Goal: Task Accomplishment & Management: Manage account settings

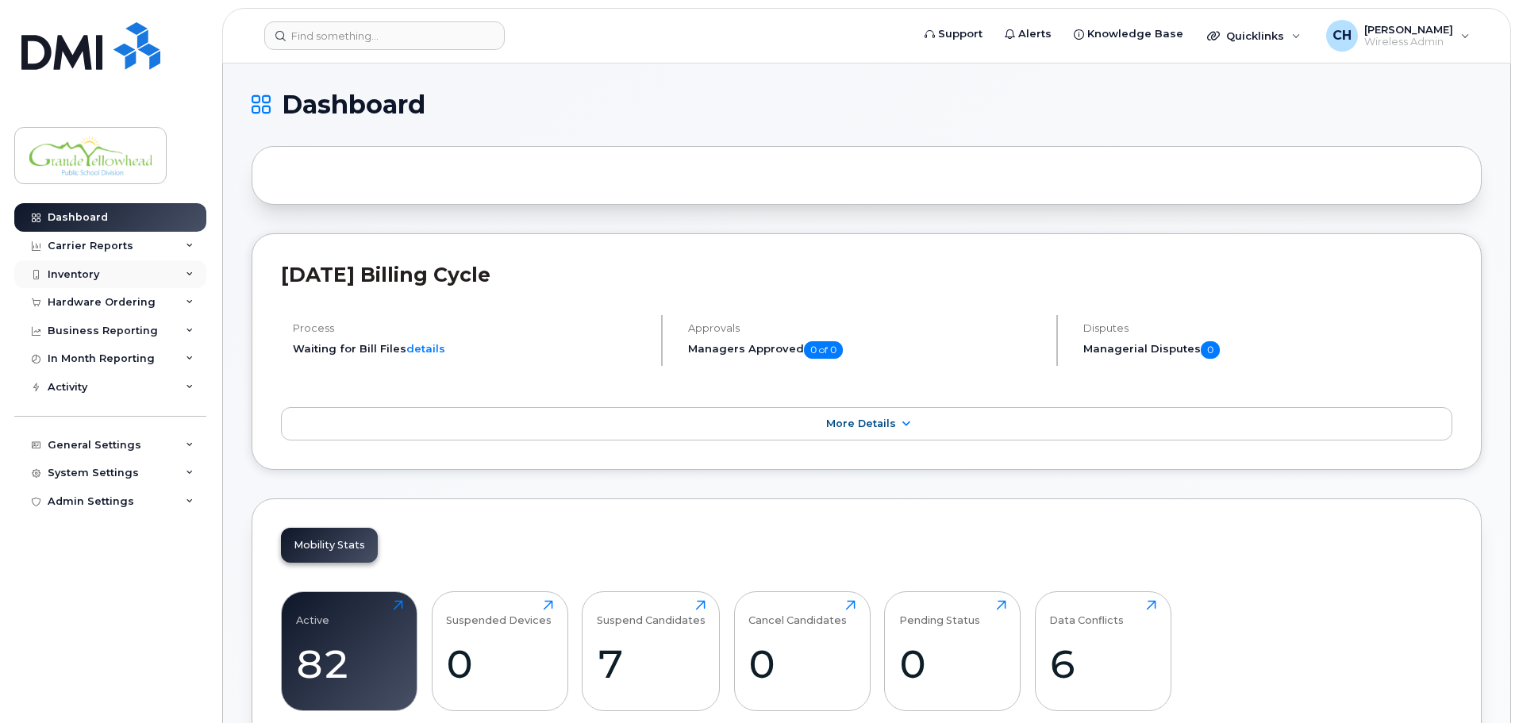
click at [122, 279] on div "Inventory" at bounding box center [110, 274] width 192 height 29
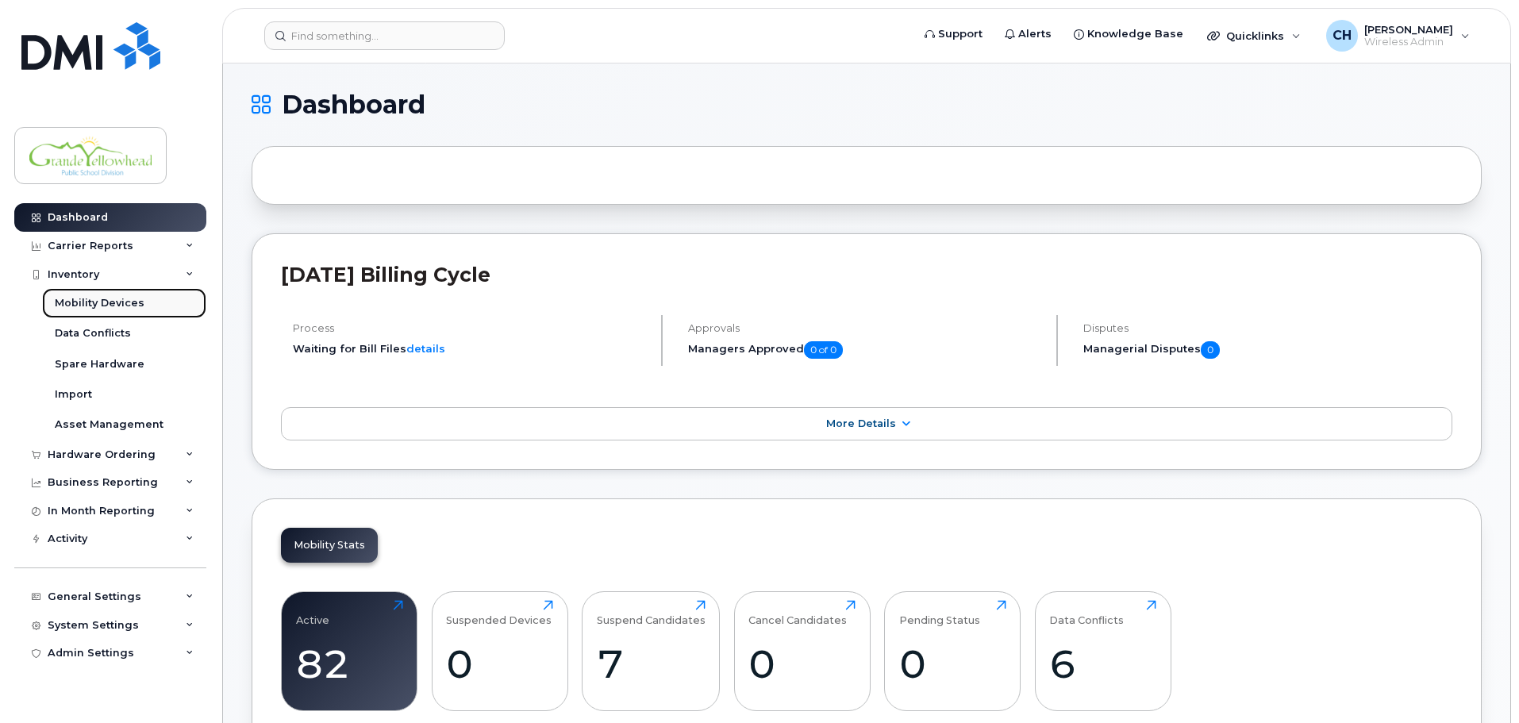
click at [97, 307] on div "Mobility Devices" at bounding box center [100, 303] width 90 height 14
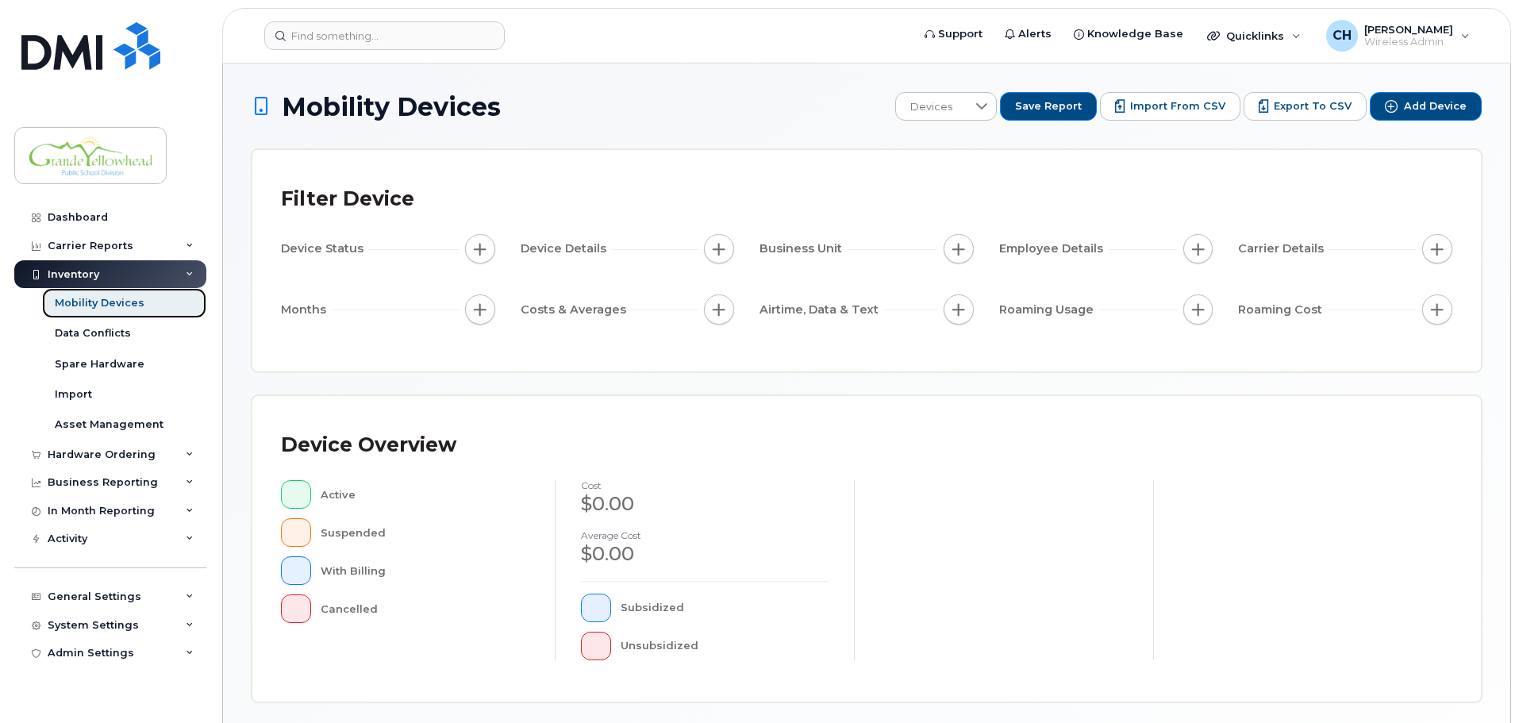
scroll to position [368, 0]
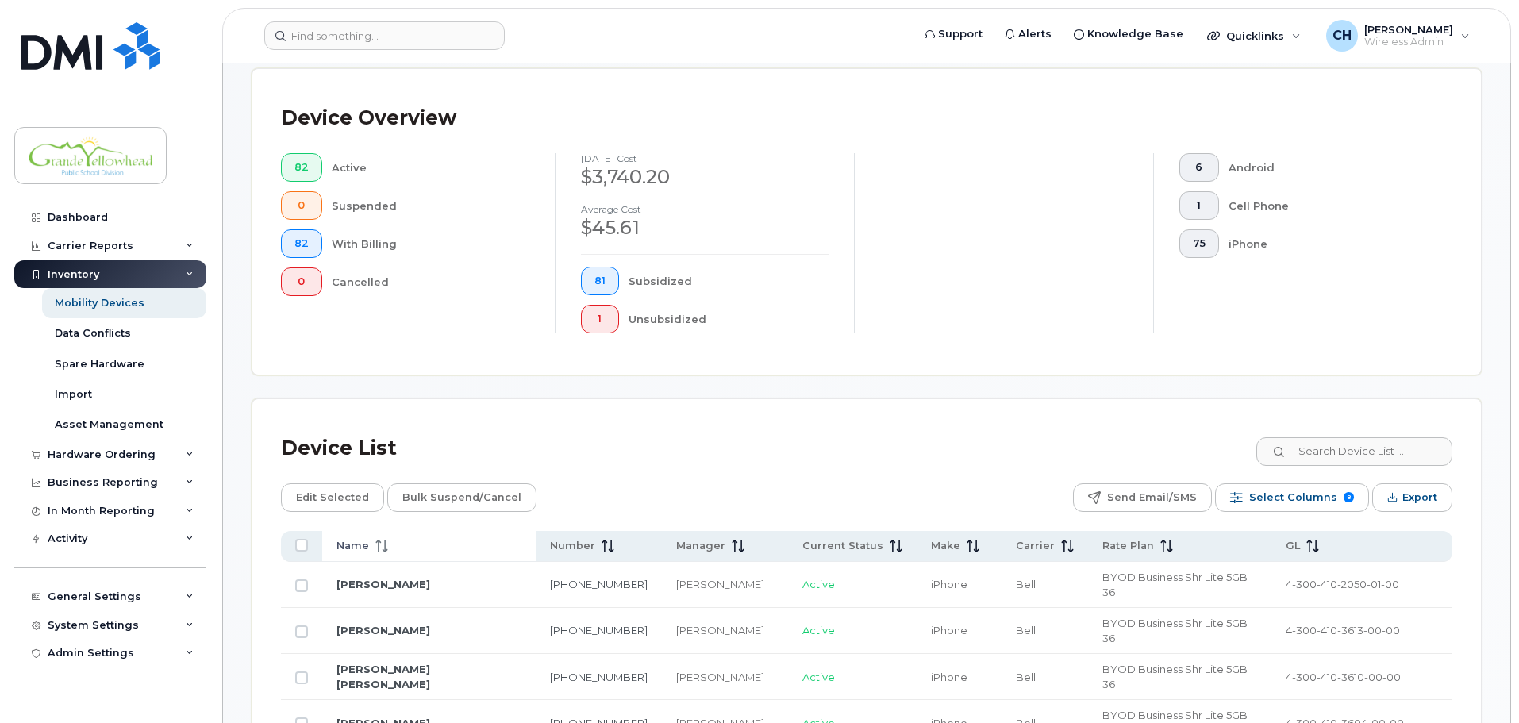
click at [372, 539] on span at bounding box center [378, 546] width 19 height 14
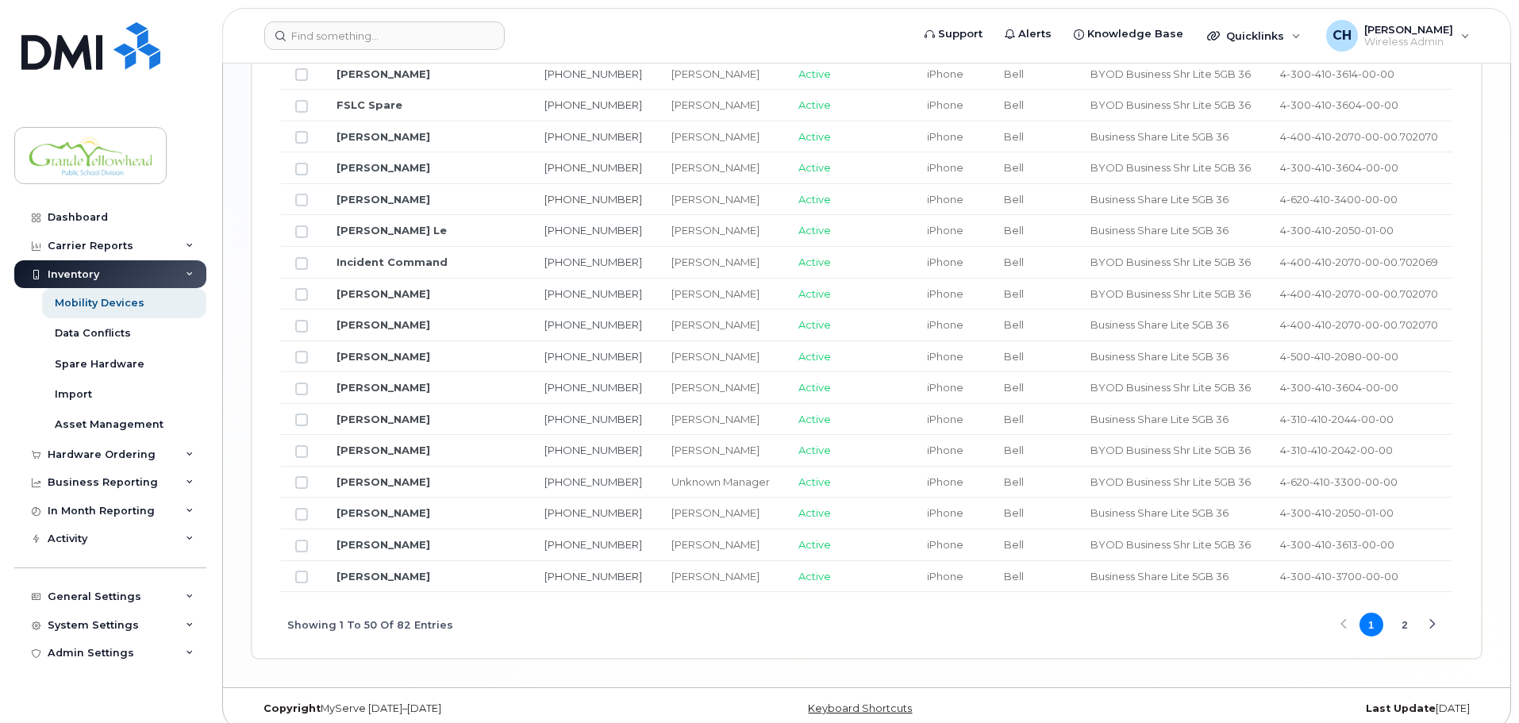
scroll to position [1910, 0]
click at [1407, 611] on button "2" at bounding box center [1405, 623] width 24 height 24
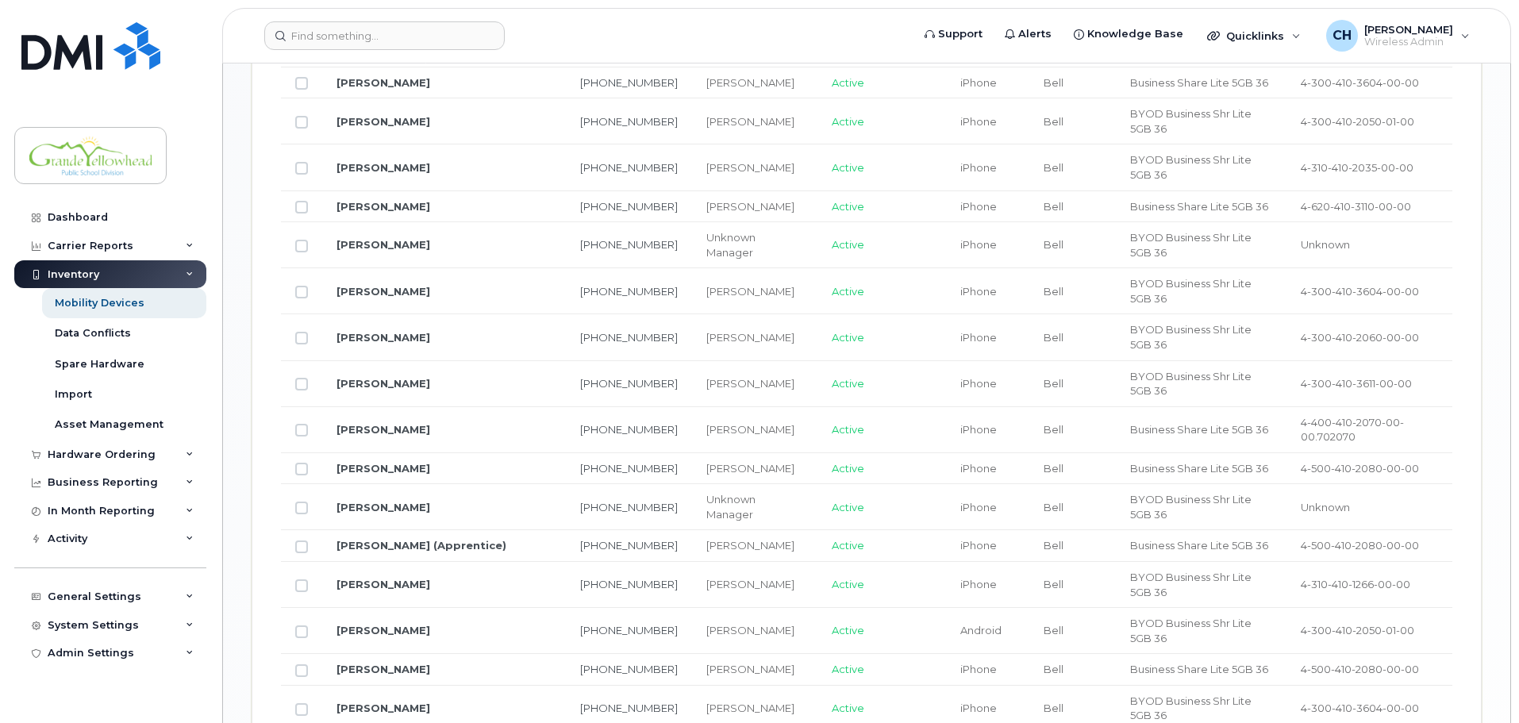
scroll to position [1344, 0]
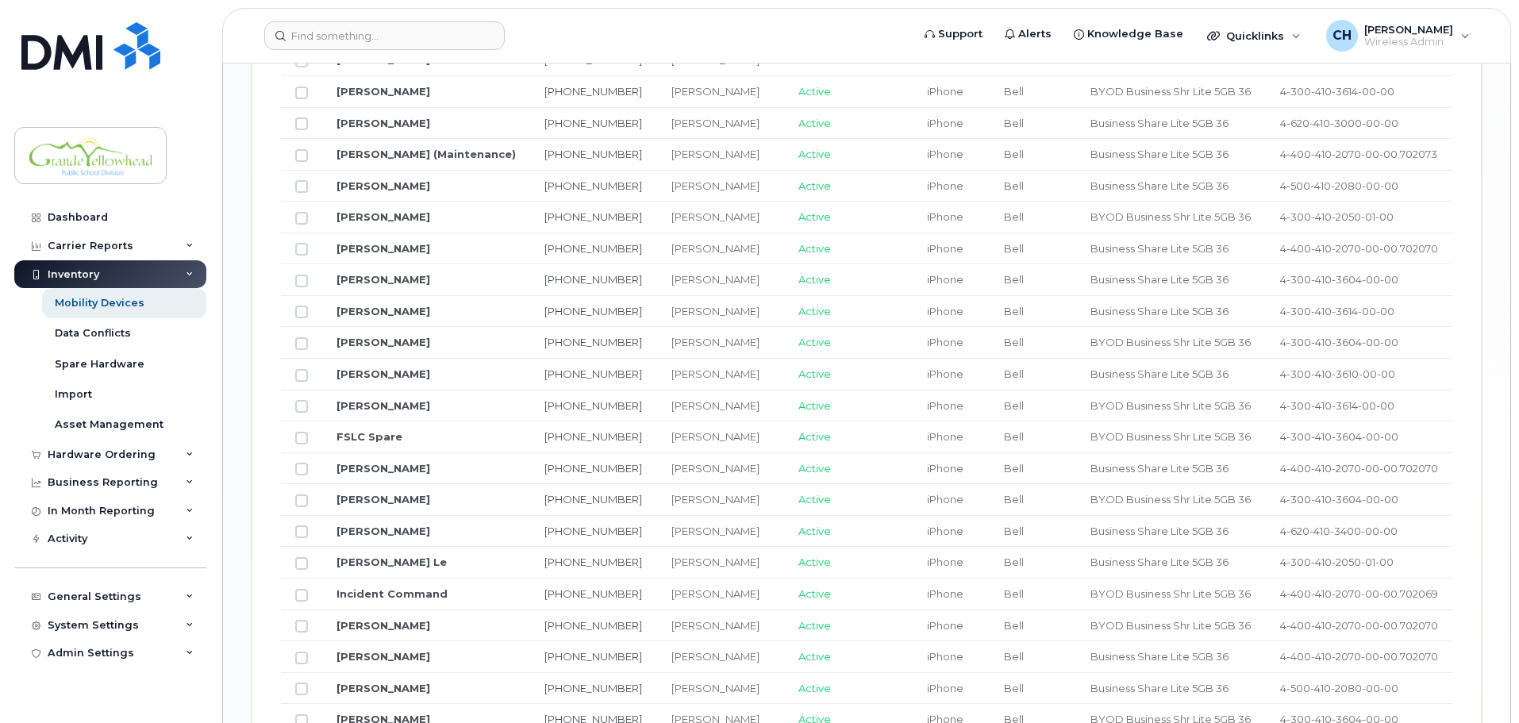
scroll to position [1582, 0]
click at [384, 425] on link "FSLC Spare" at bounding box center [370, 431] width 66 height 13
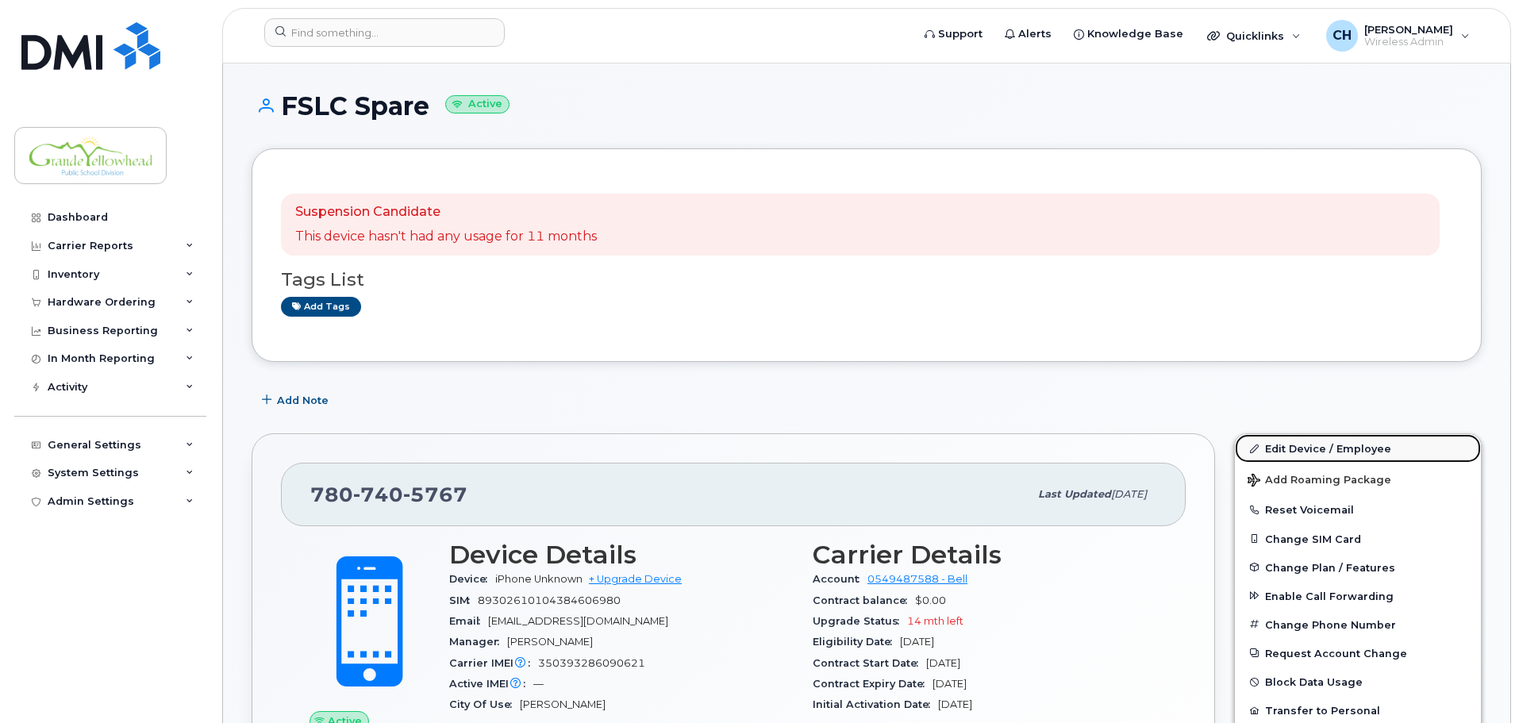
click at [1300, 449] on link "Edit Device / Employee" at bounding box center [1358, 448] width 246 height 29
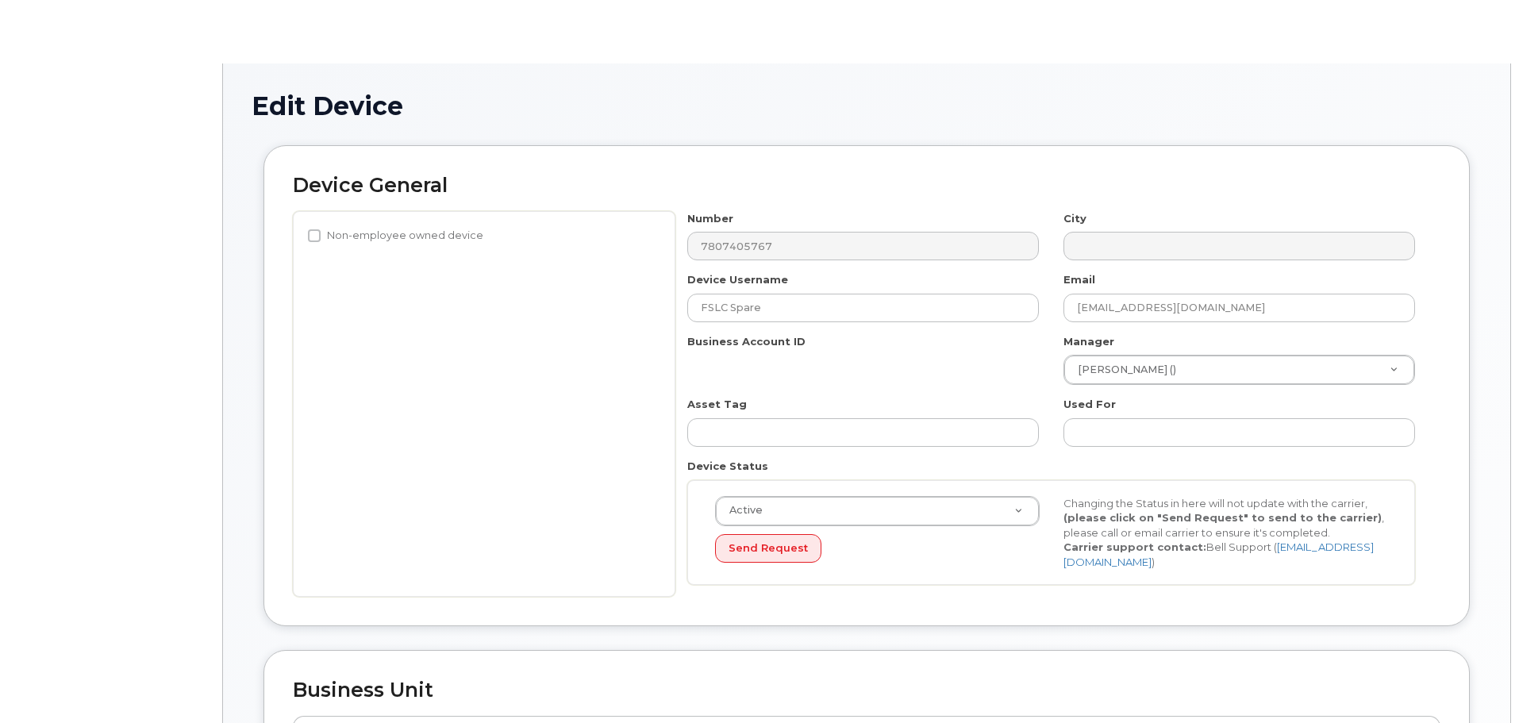
select select "23972558"
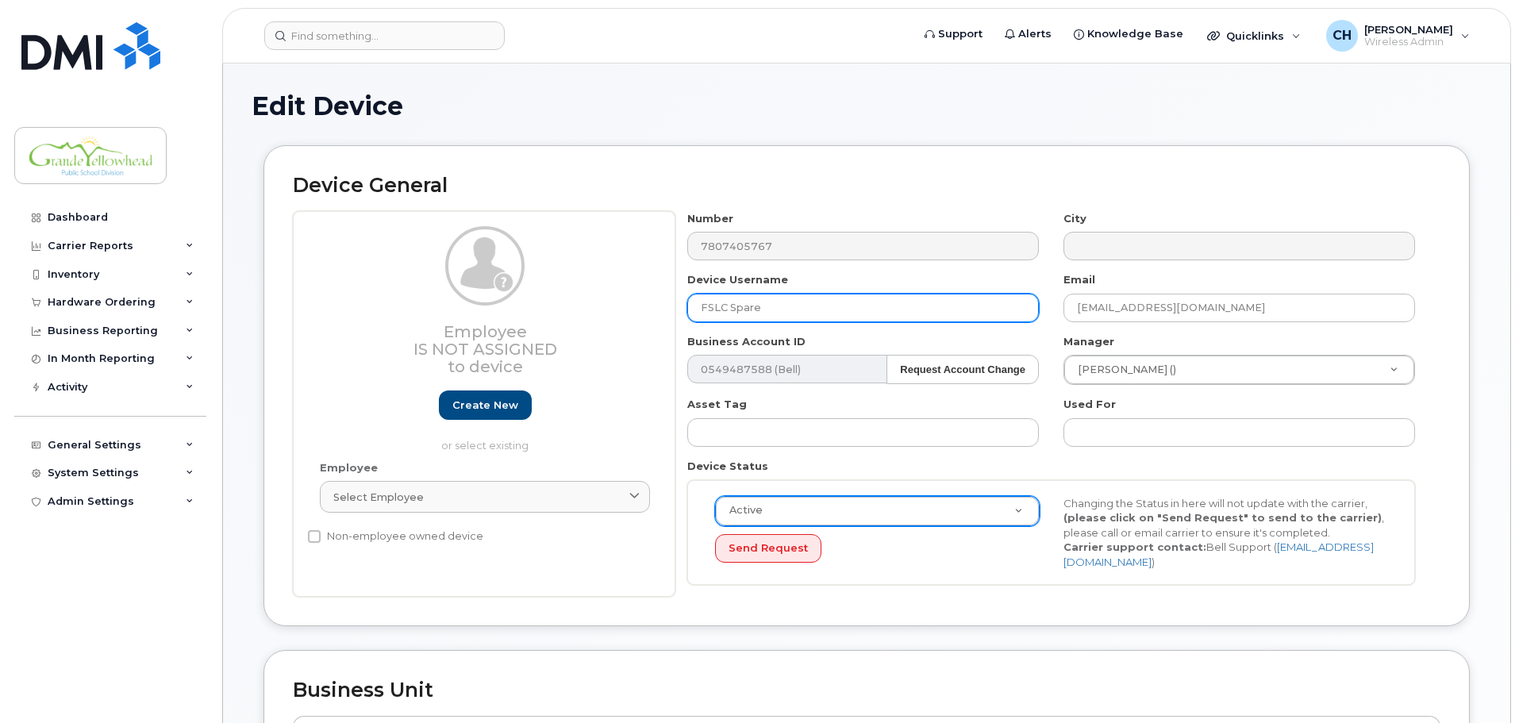
click at [752, 301] on input "FSLC Spare" at bounding box center [863, 308] width 352 height 29
click at [866, 337] on div "Business Account ID 0549487588 (Bell) Request Account Change 12381" at bounding box center [864, 359] width 376 height 50
click at [828, 310] on input "FSLC Spare" at bounding box center [863, 308] width 352 height 29
click at [809, 297] on input "FSLC Spare" at bounding box center [863, 308] width 352 height 29
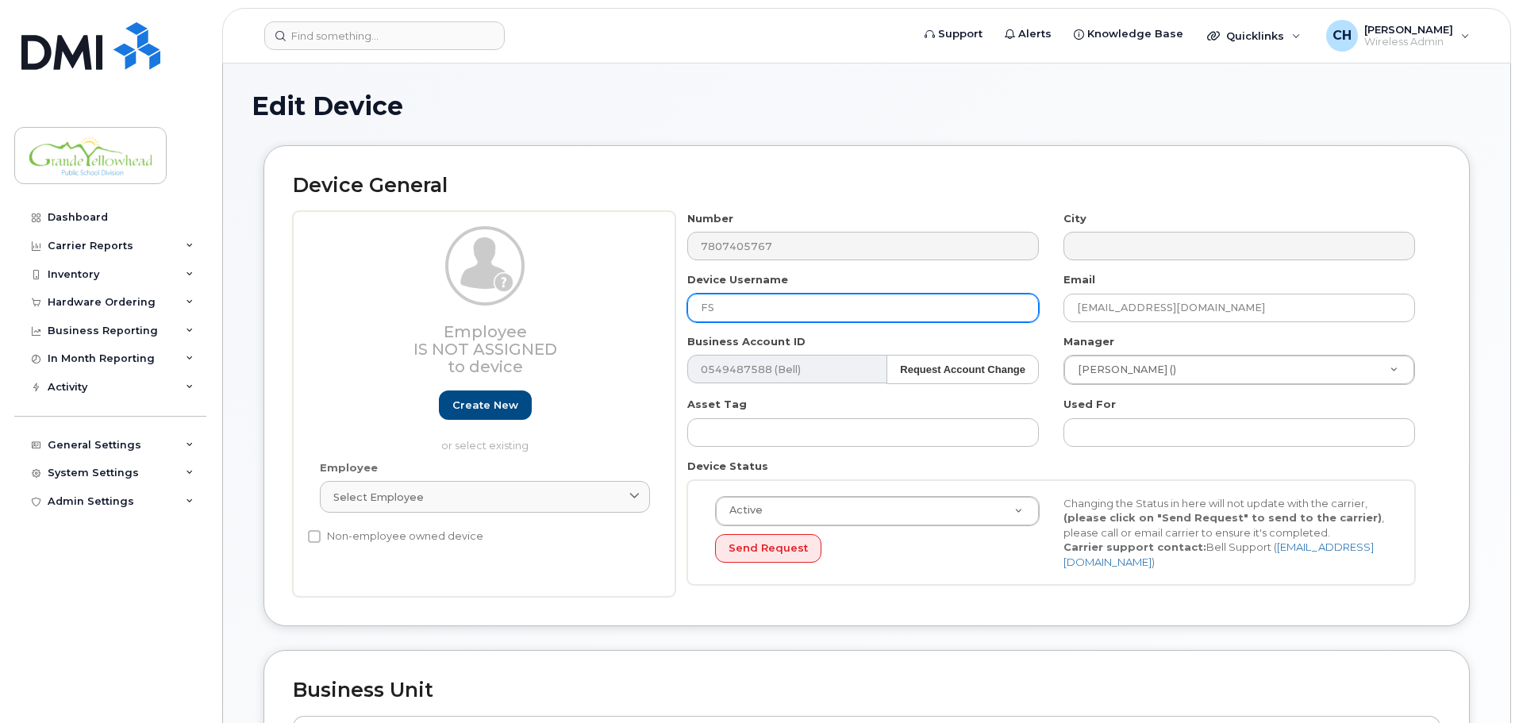
type input "F"
type input "Nikki Teller"
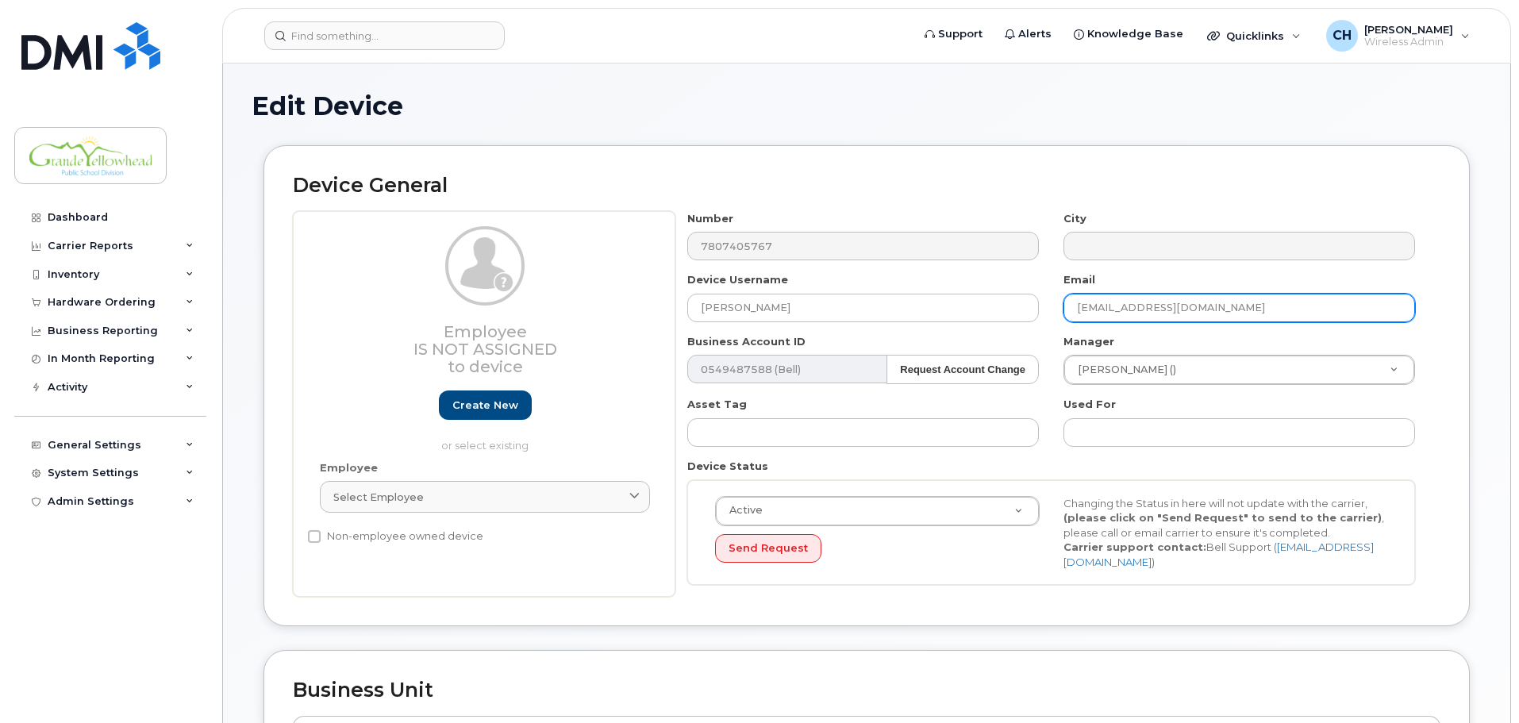
click at [1124, 309] on input "jordmacl@gypsd.ca" at bounding box center [1240, 308] width 352 height 29
type input "nikktell@gypsd.ca"
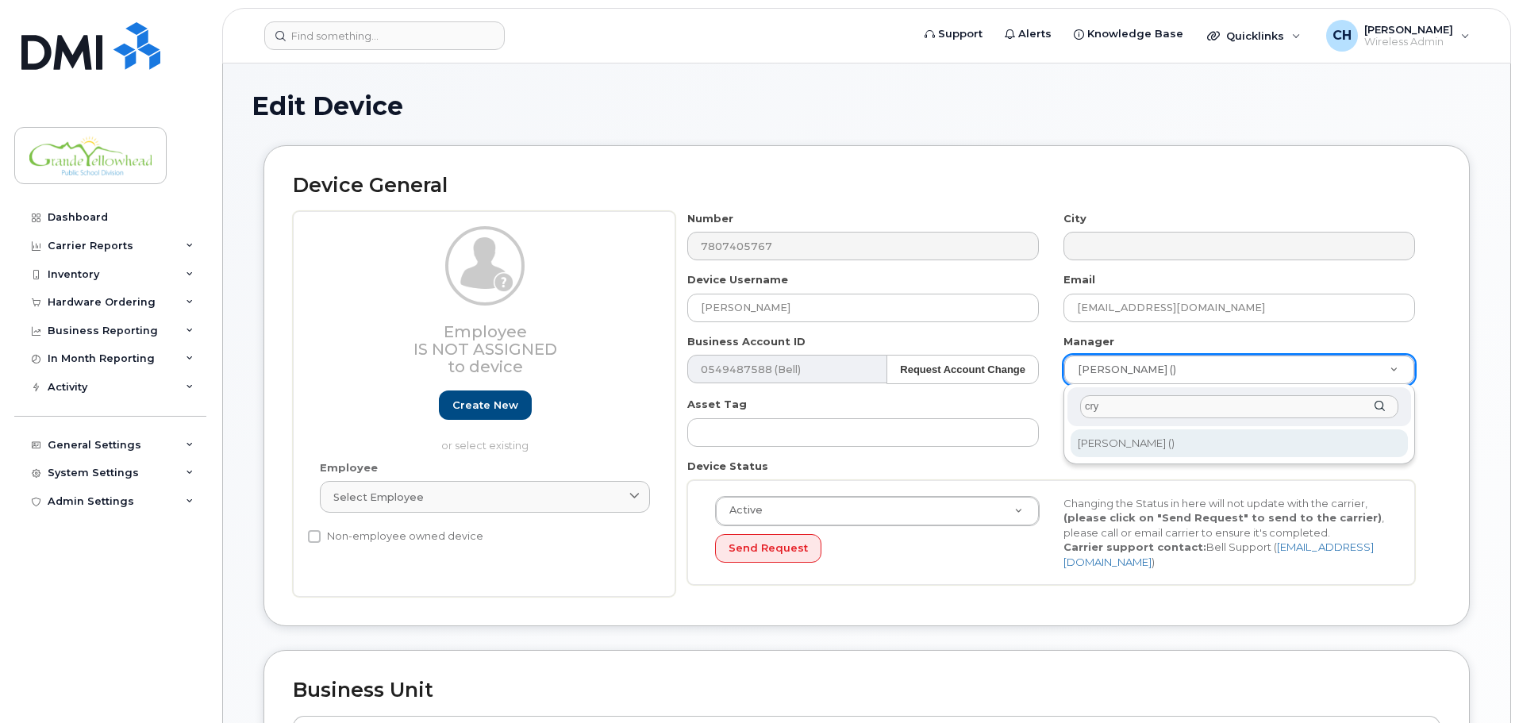
type input "cry"
type input "1984335"
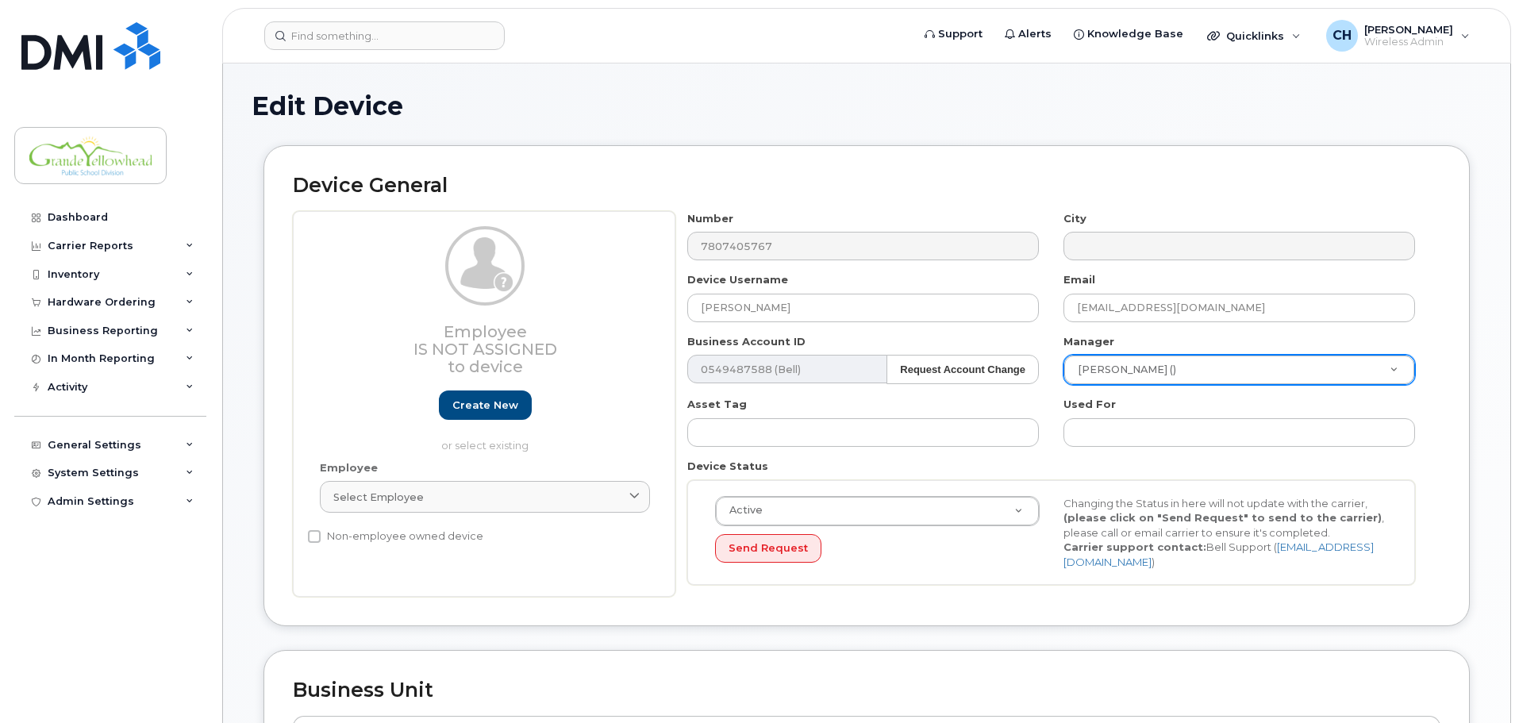
click at [1057, 432] on div "Used For" at bounding box center [1240, 422] width 376 height 50
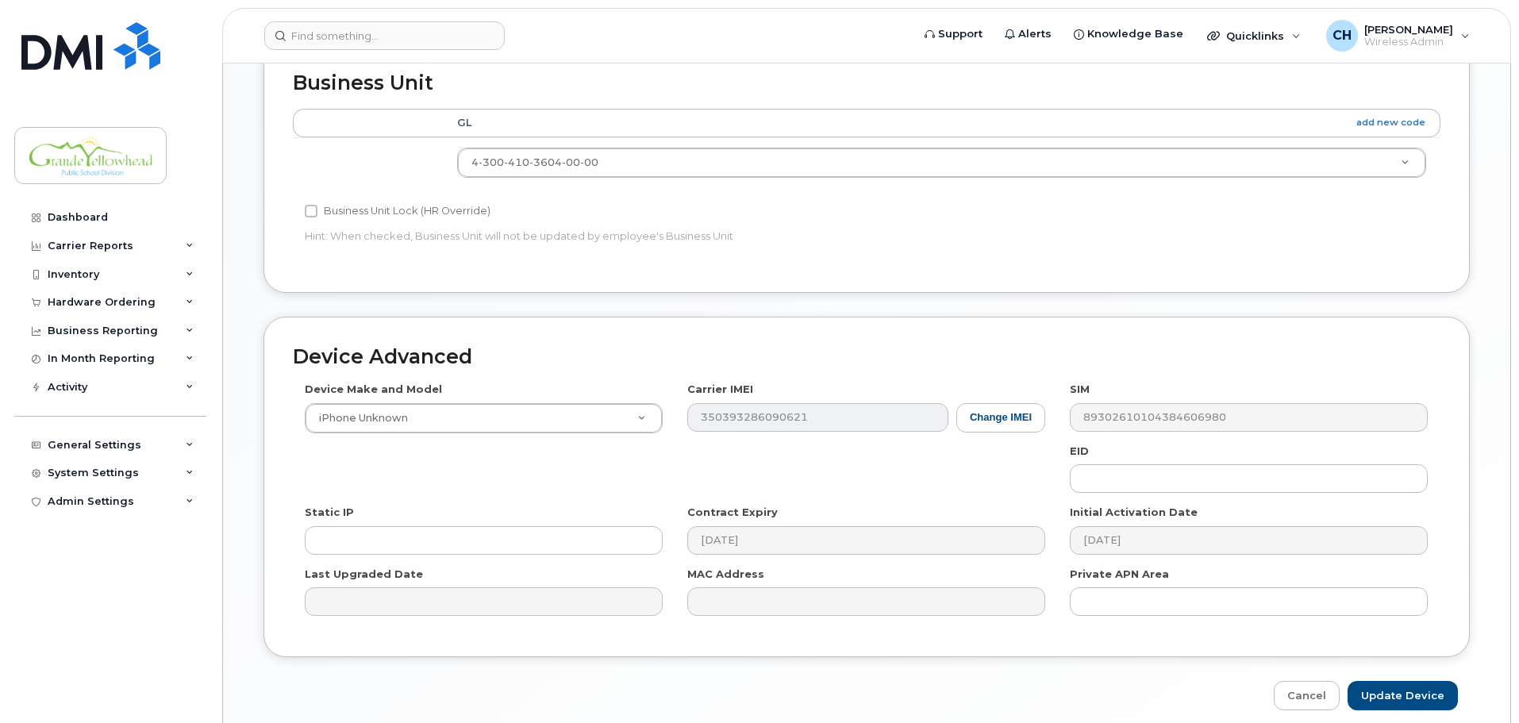
scroll to position [668, 0]
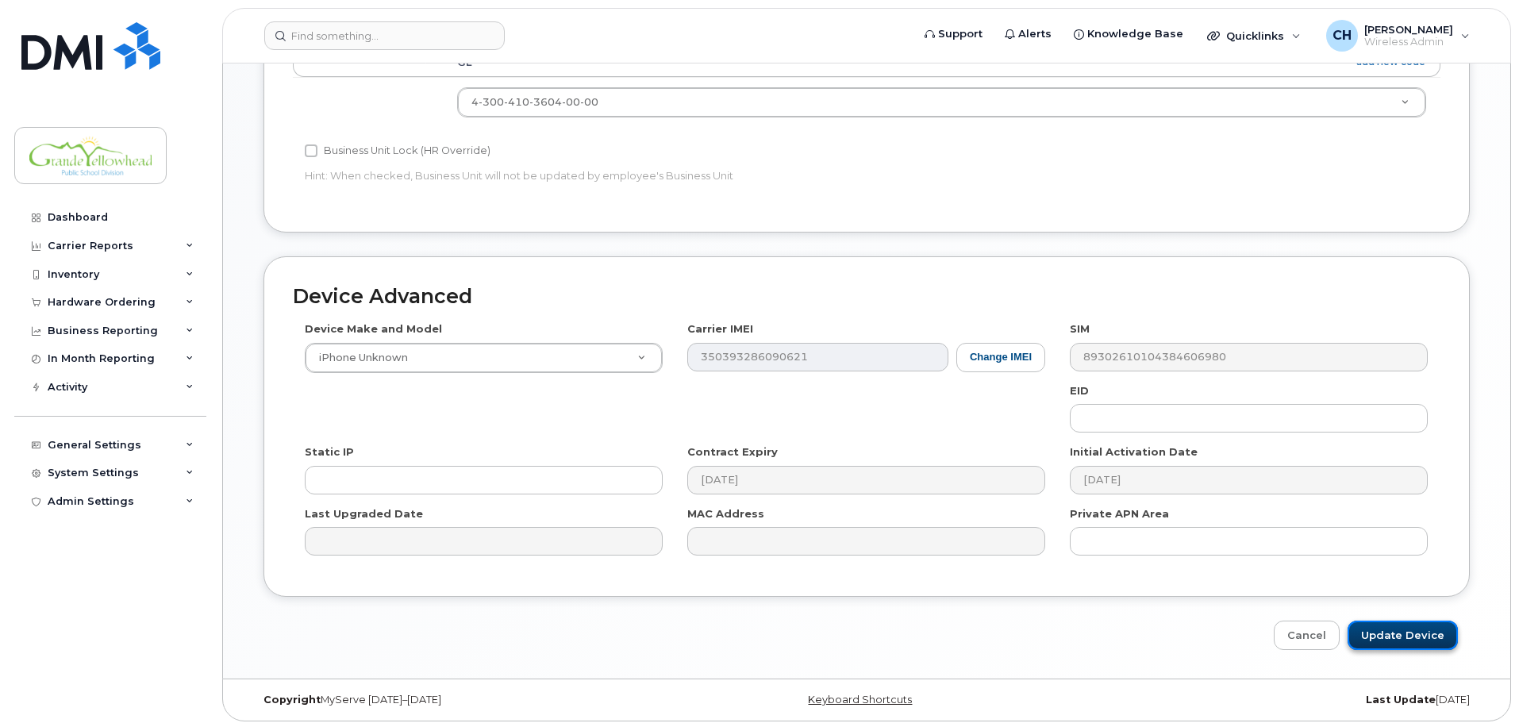
click at [1398, 640] on input "Update Device" at bounding box center [1403, 635] width 110 height 29
type input "Saving..."
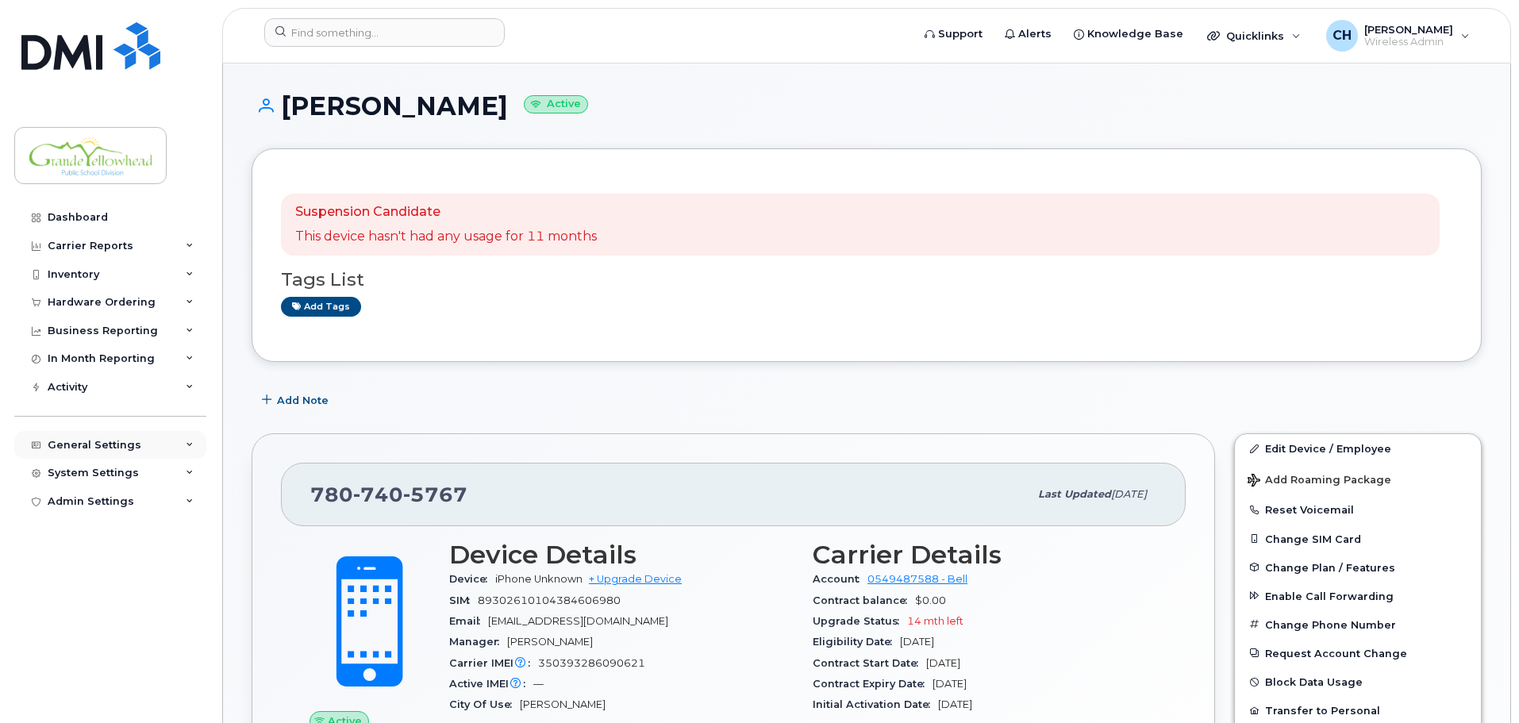
click at [160, 447] on div "General Settings" at bounding box center [110, 445] width 192 height 29
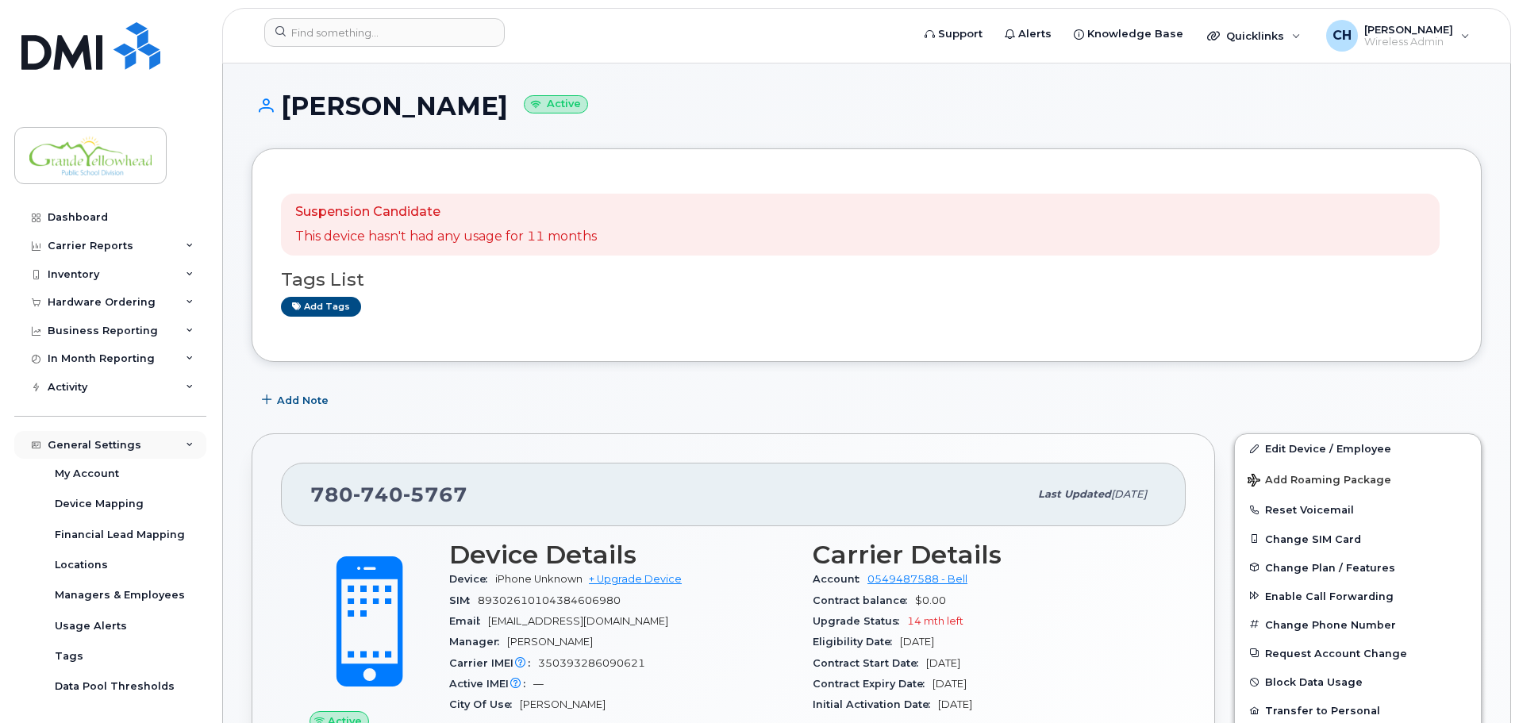
click at [160, 443] on div "General Settings" at bounding box center [110, 445] width 192 height 29
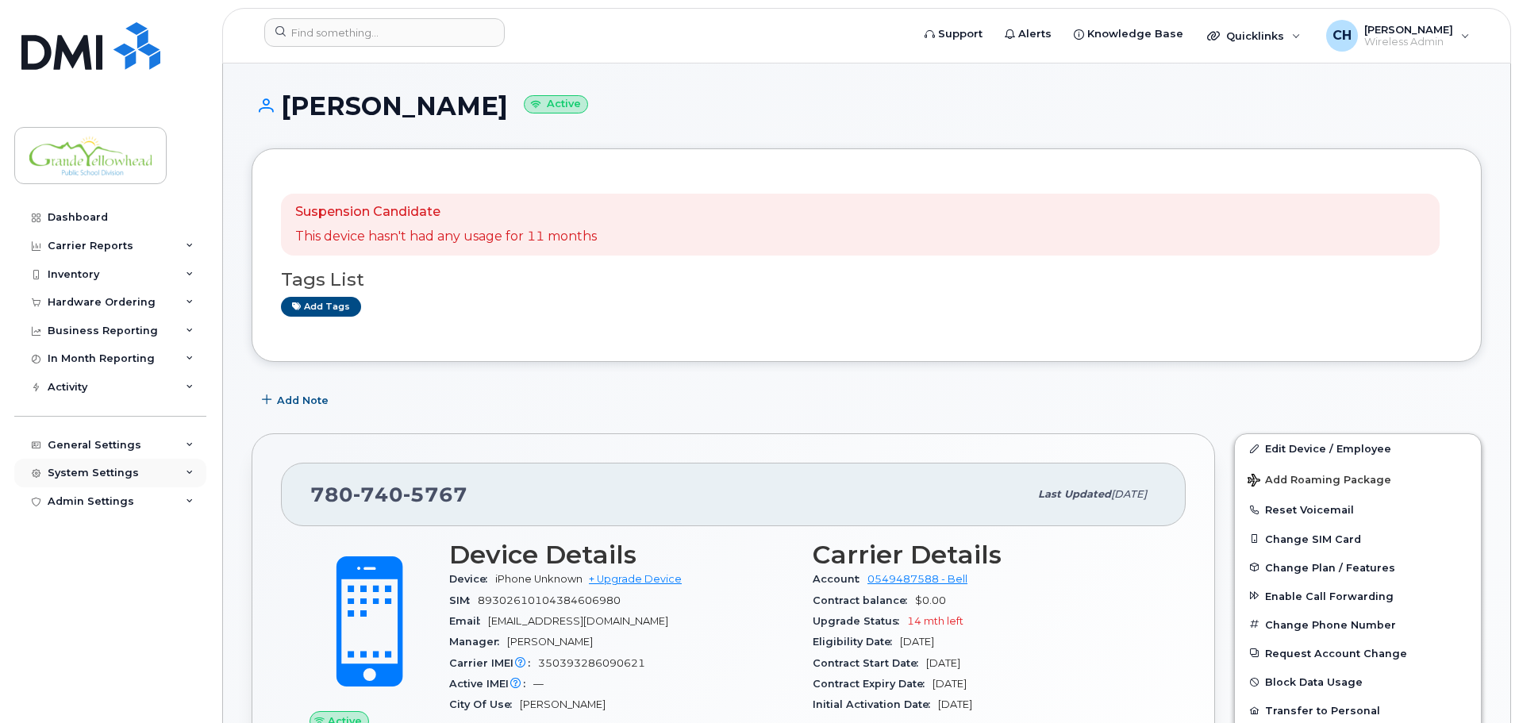
click at [157, 472] on div "System Settings" at bounding box center [110, 473] width 192 height 29
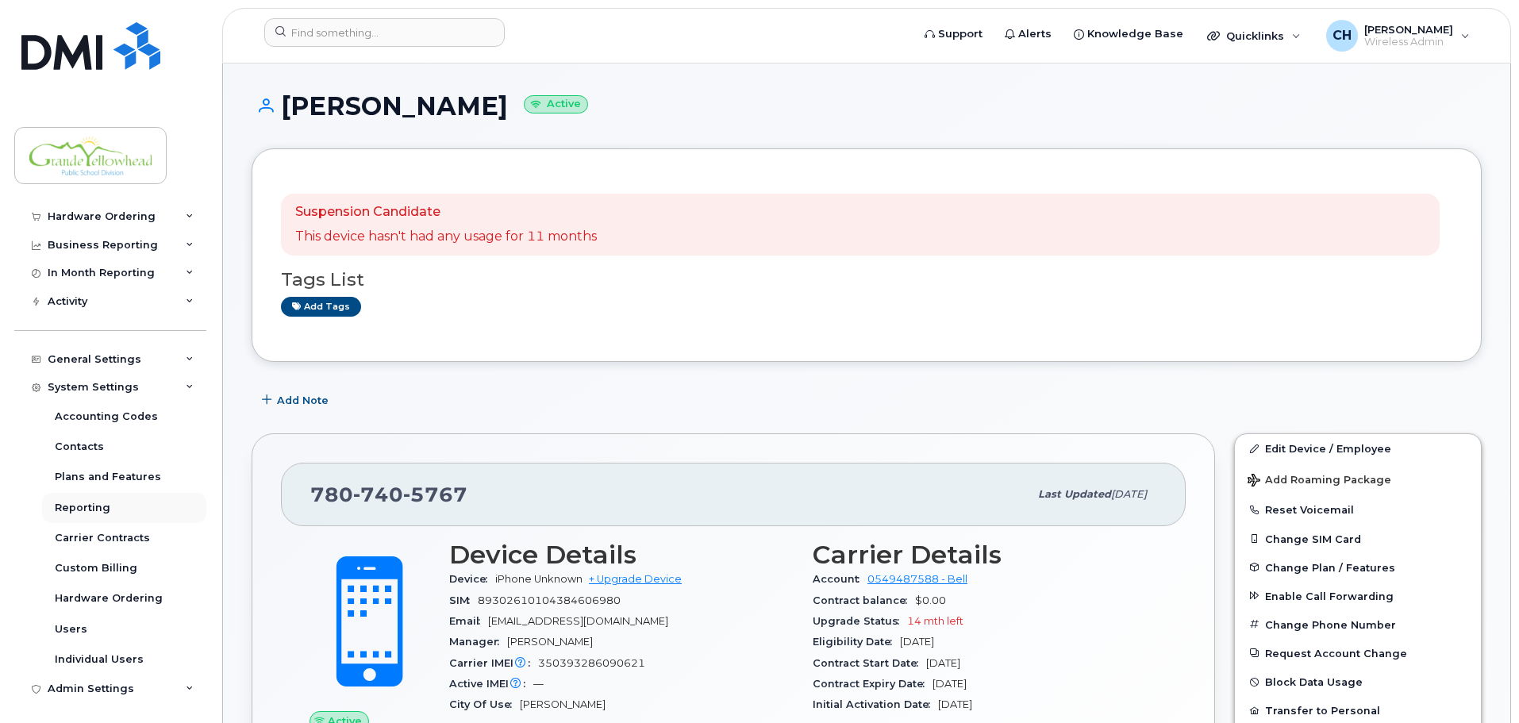
scroll to position [89, 0]
click at [123, 360] on div "General Settings" at bounding box center [95, 356] width 94 height 13
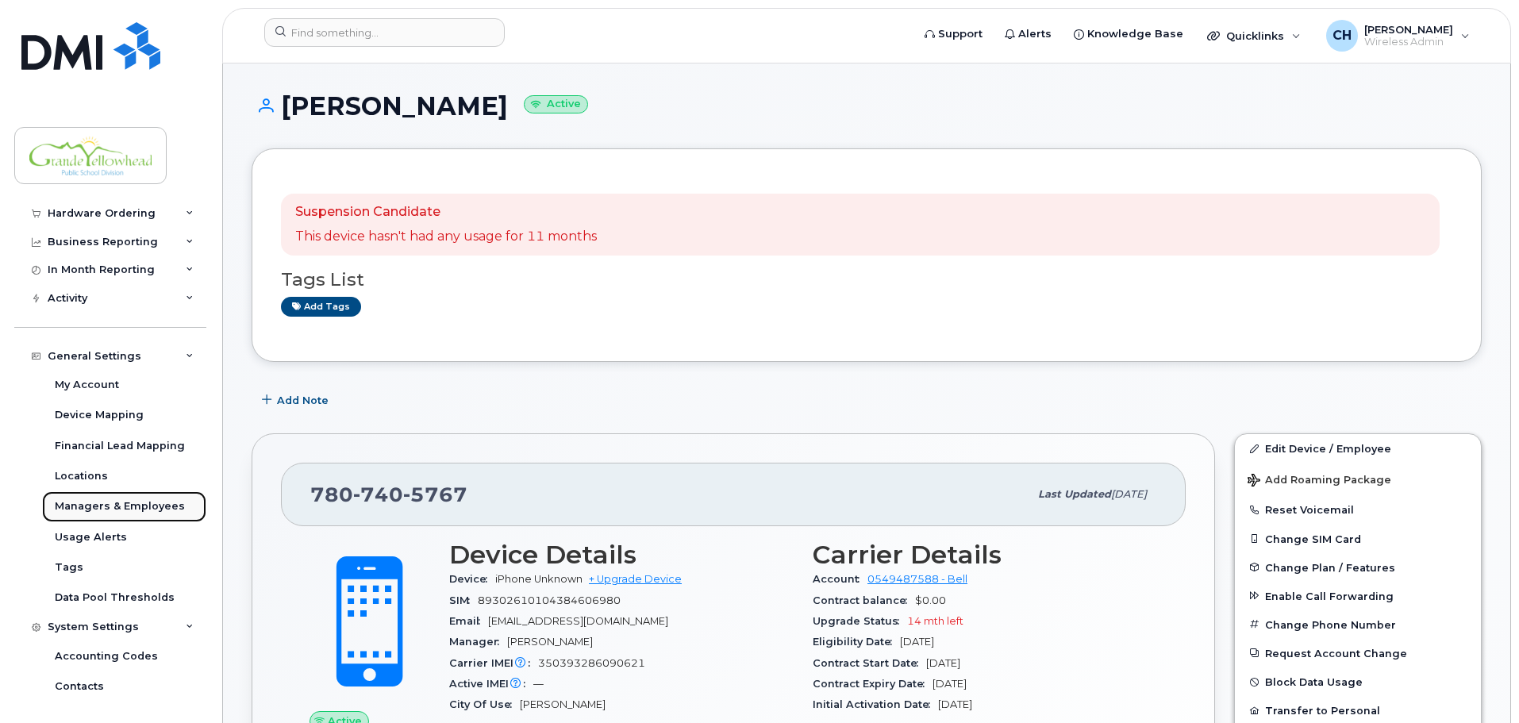
click at [115, 503] on div "Managers & Employees" at bounding box center [120, 506] width 130 height 14
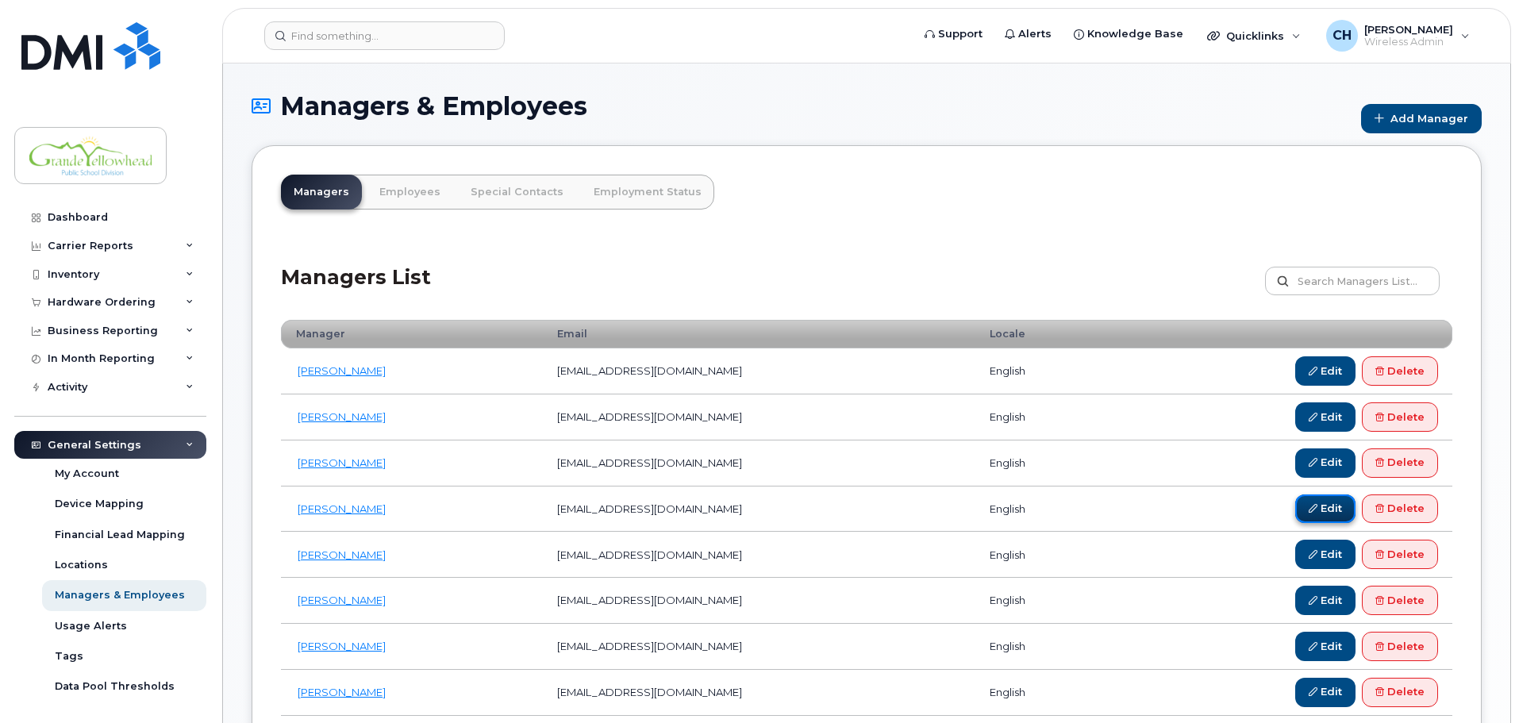
click at [1335, 510] on link "Edit" at bounding box center [1326, 509] width 60 height 29
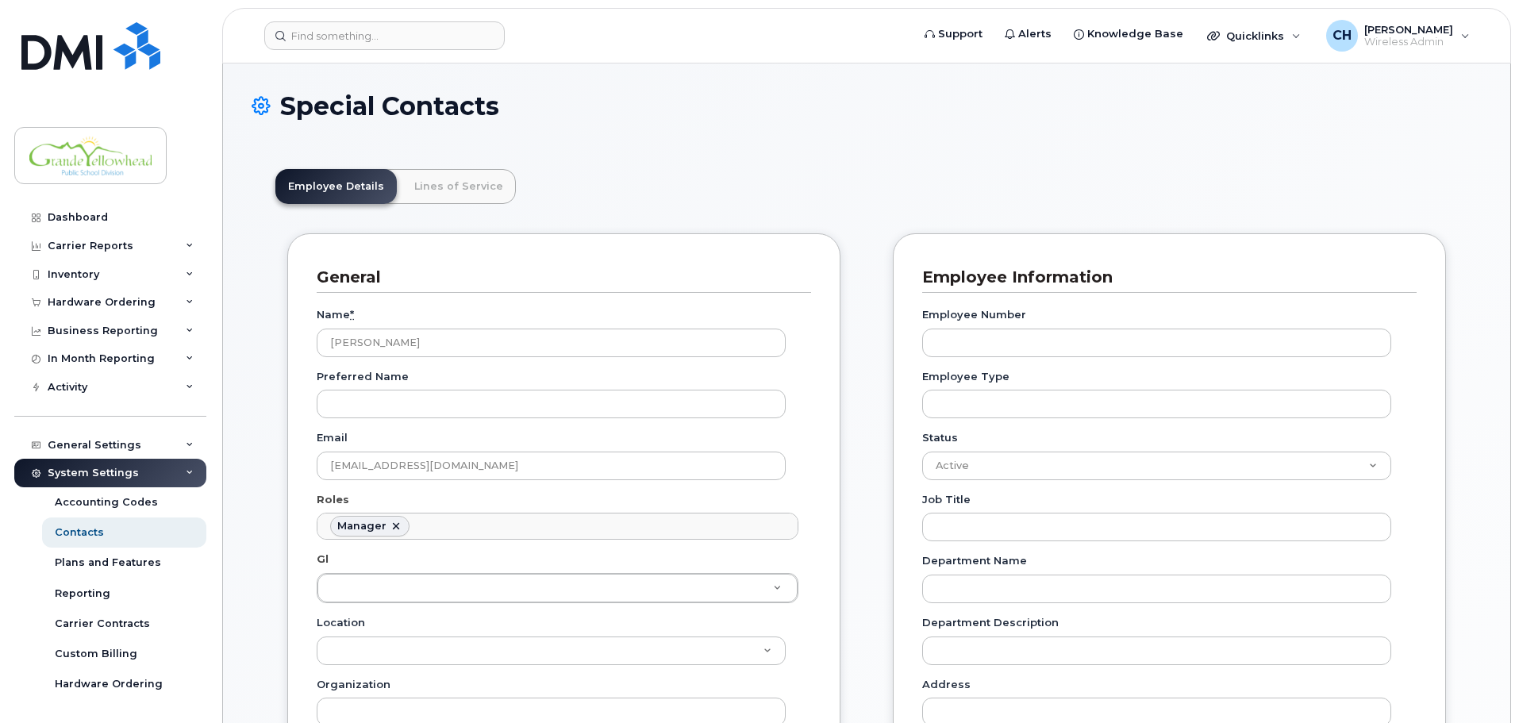
scroll to position [123, 0]
drag, startPoint x: 592, startPoint y: 337, endPoint x: 143, endPoint y: 344, distance: 449.4
type input "Tara Burdock"
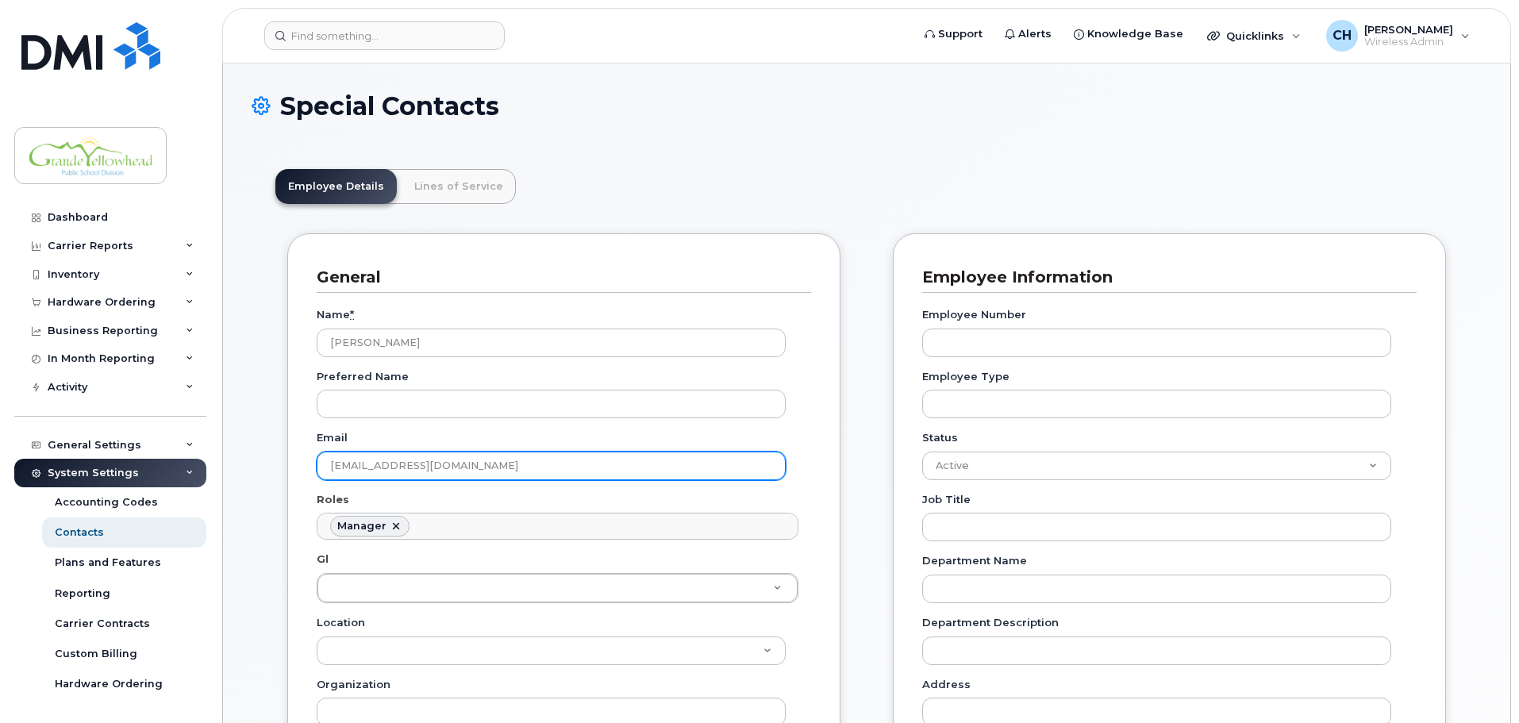
type input "taraburd@gypsd.ca"
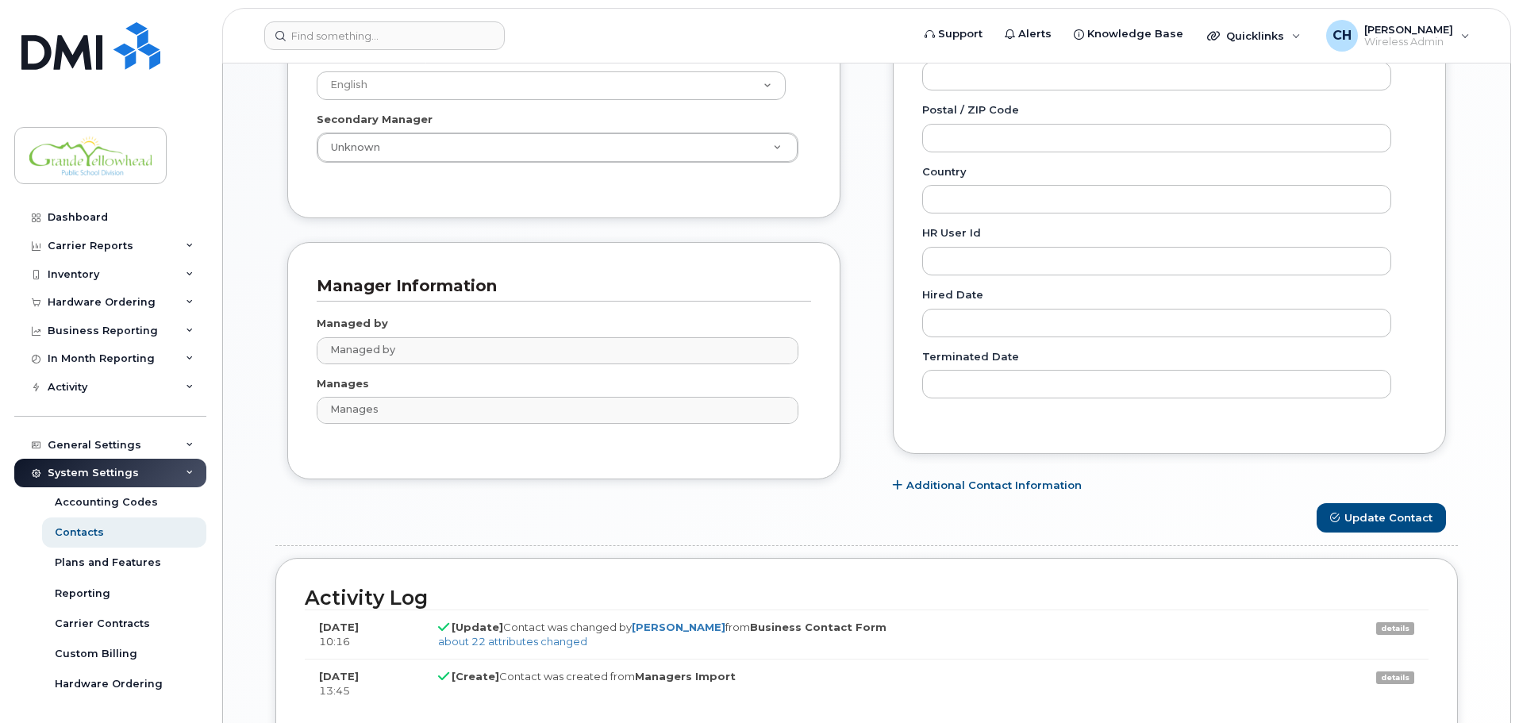
scroll to position [794, 0]
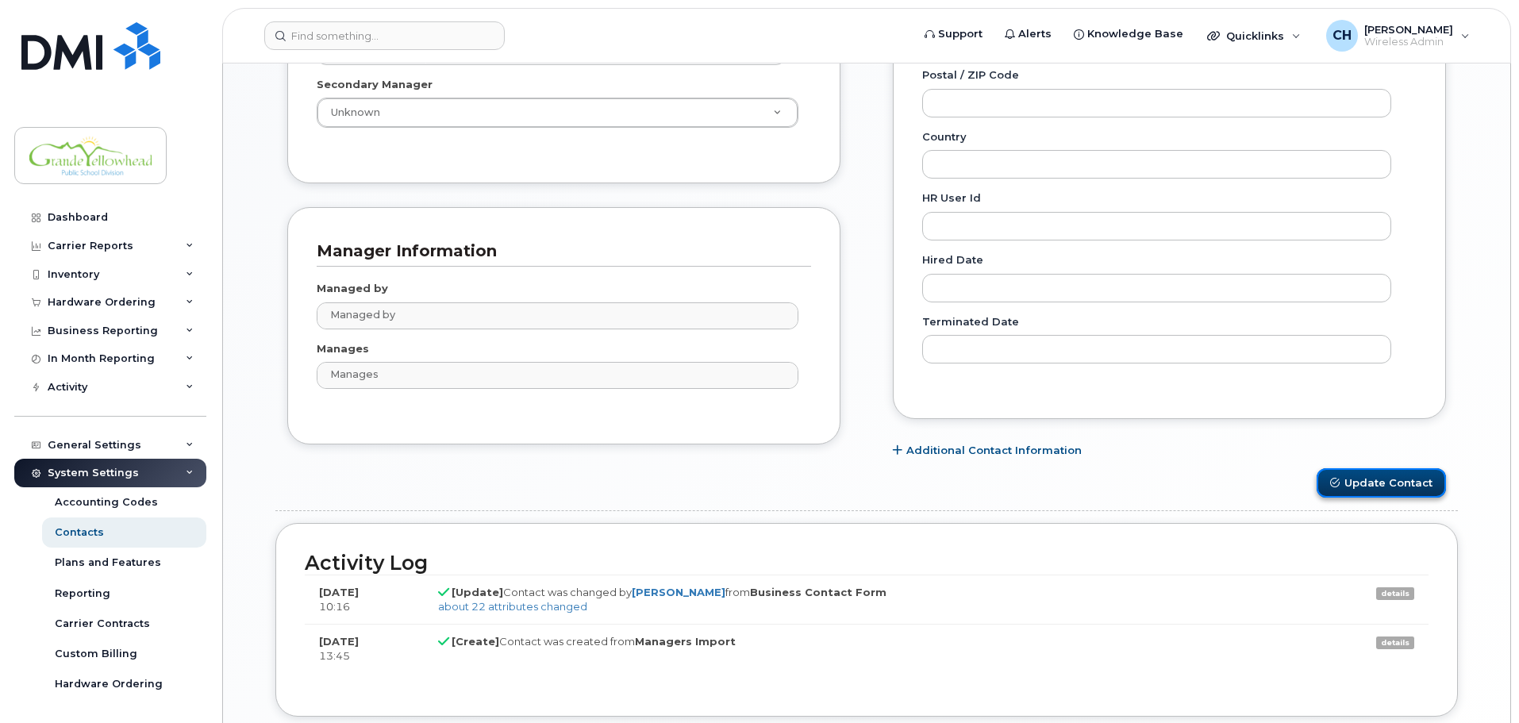
click at [1383, 484] on button "Update Contact" at bounding box center [1381, 482] width 129 height 29
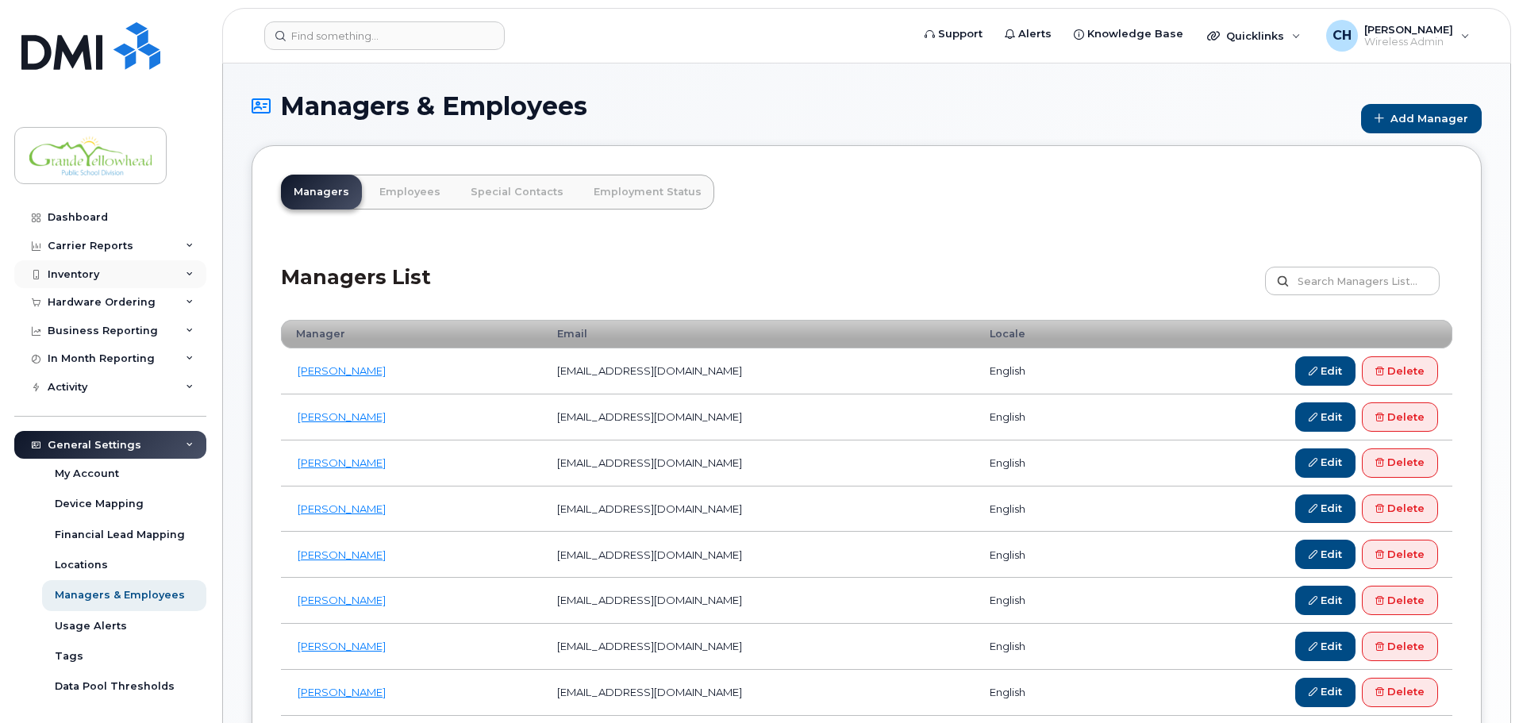
click at [114, 271] on div "Inventory" at bounding box center [110, 274] width 192 height 29
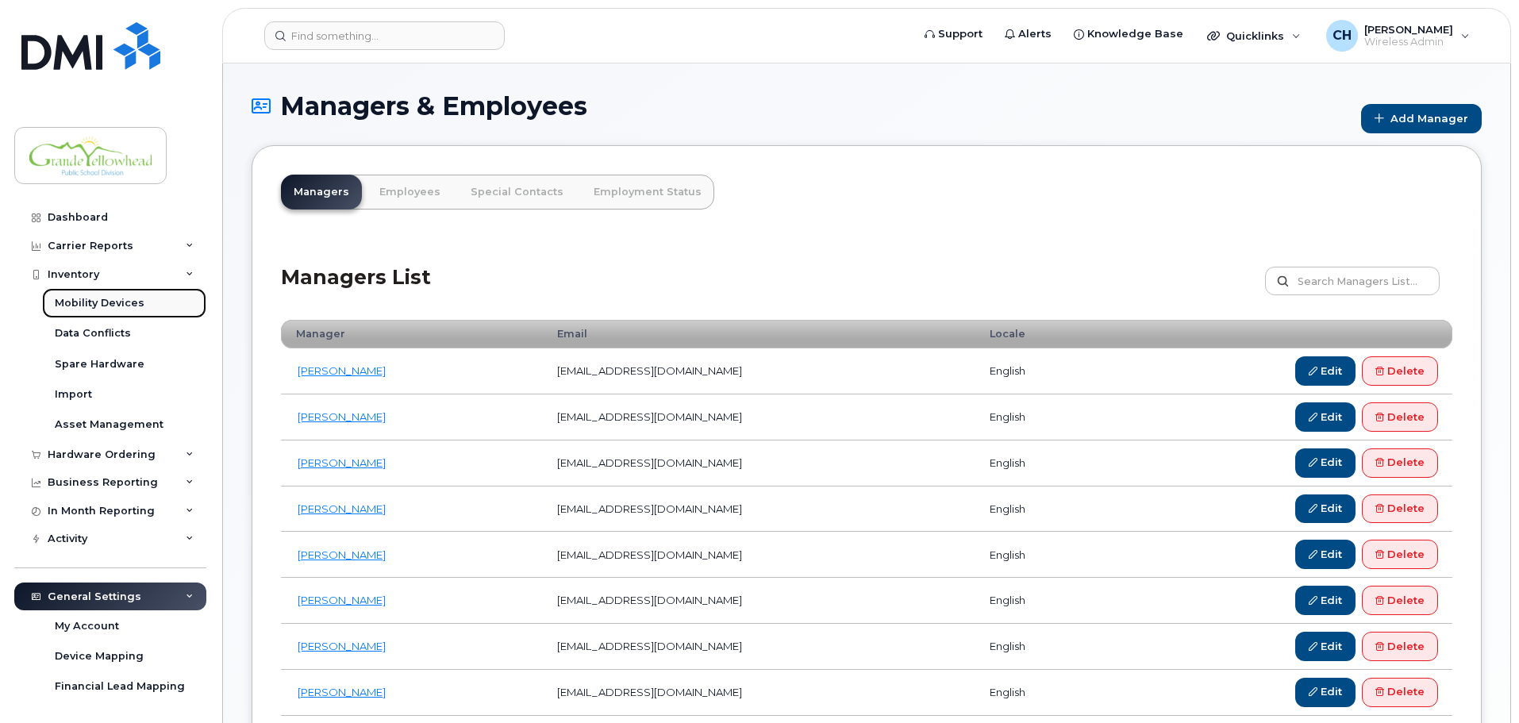
click at [114, 301] on div "Mobility Devices" at bounding box center [100, 303] width 90 height 14
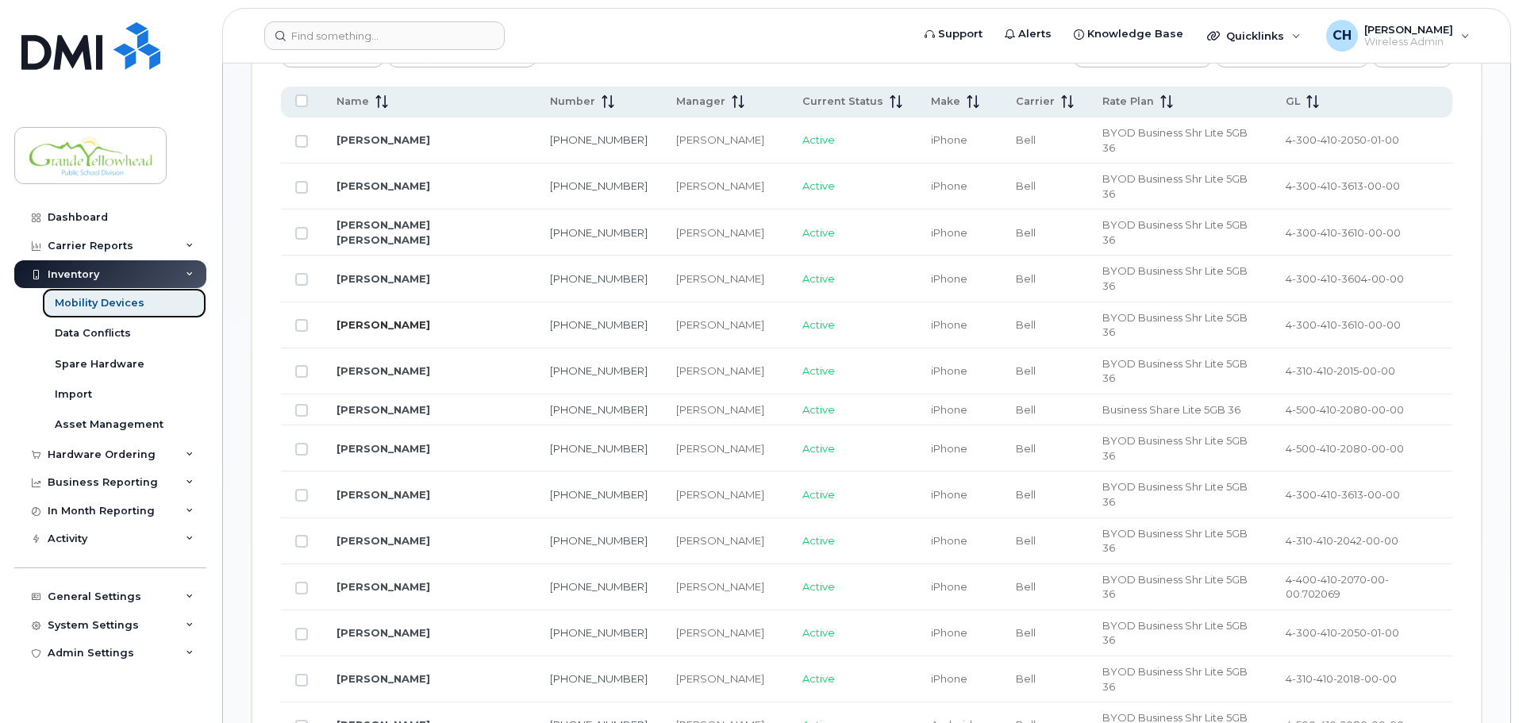
scroll to position [794, 0]
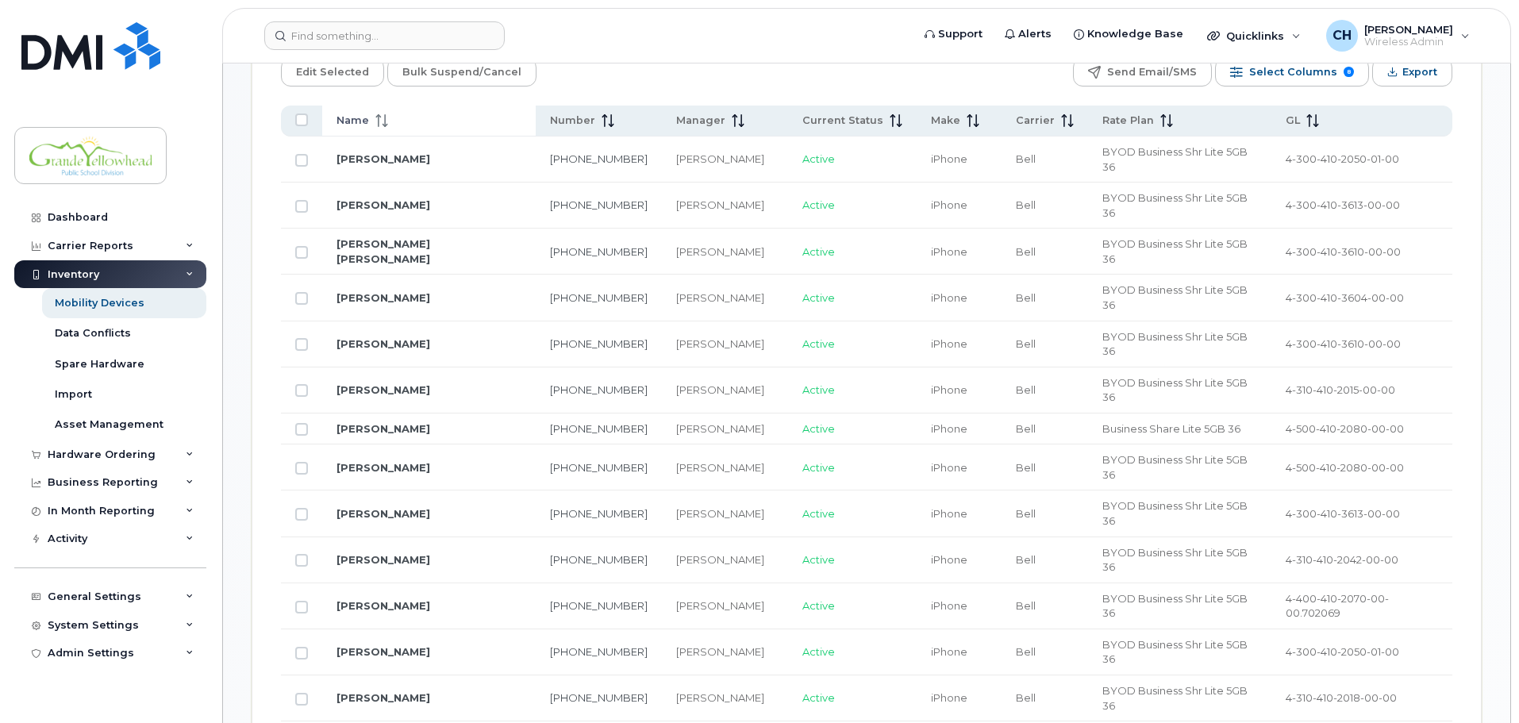
click at [410, 114] on div "Name" at bounding box center [429, 121] width 185 height 14
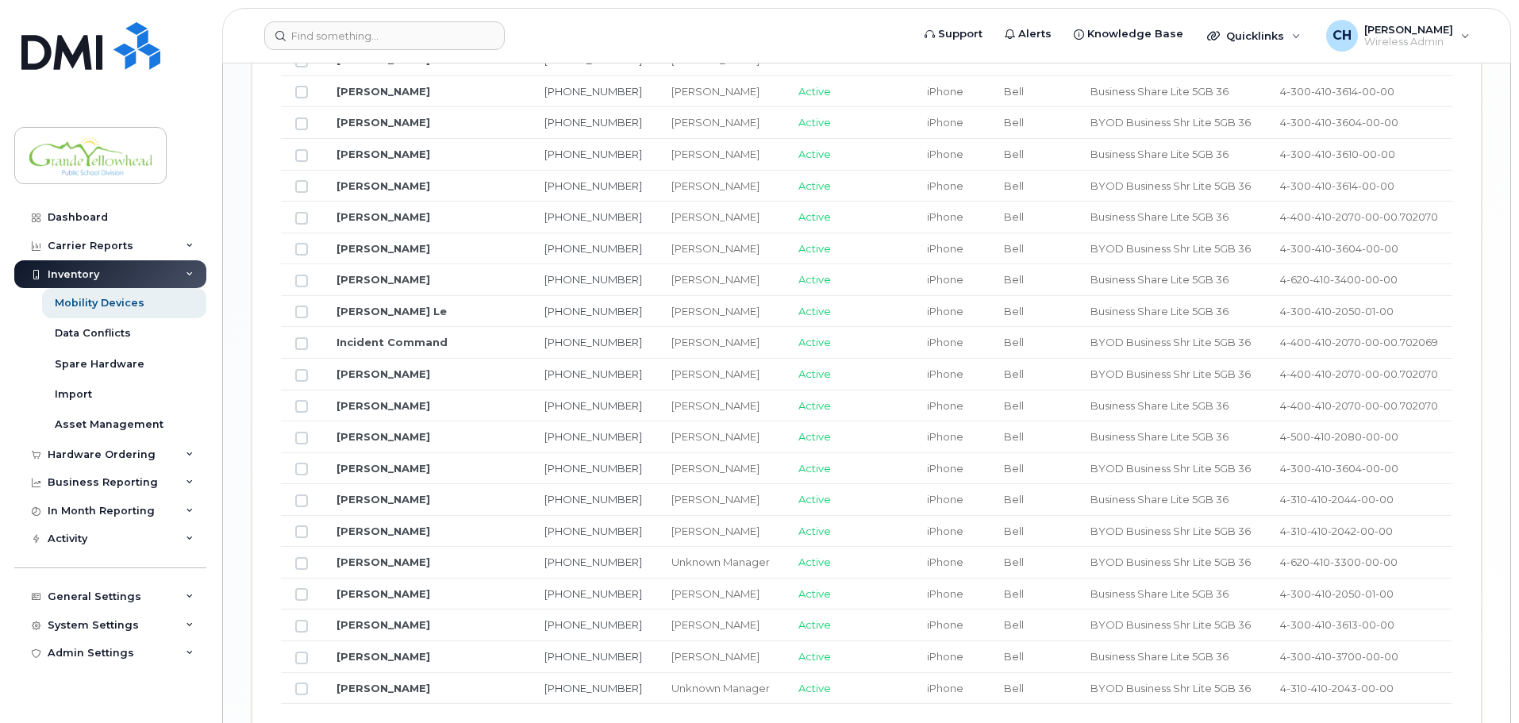
scroll to position [1910, 0]
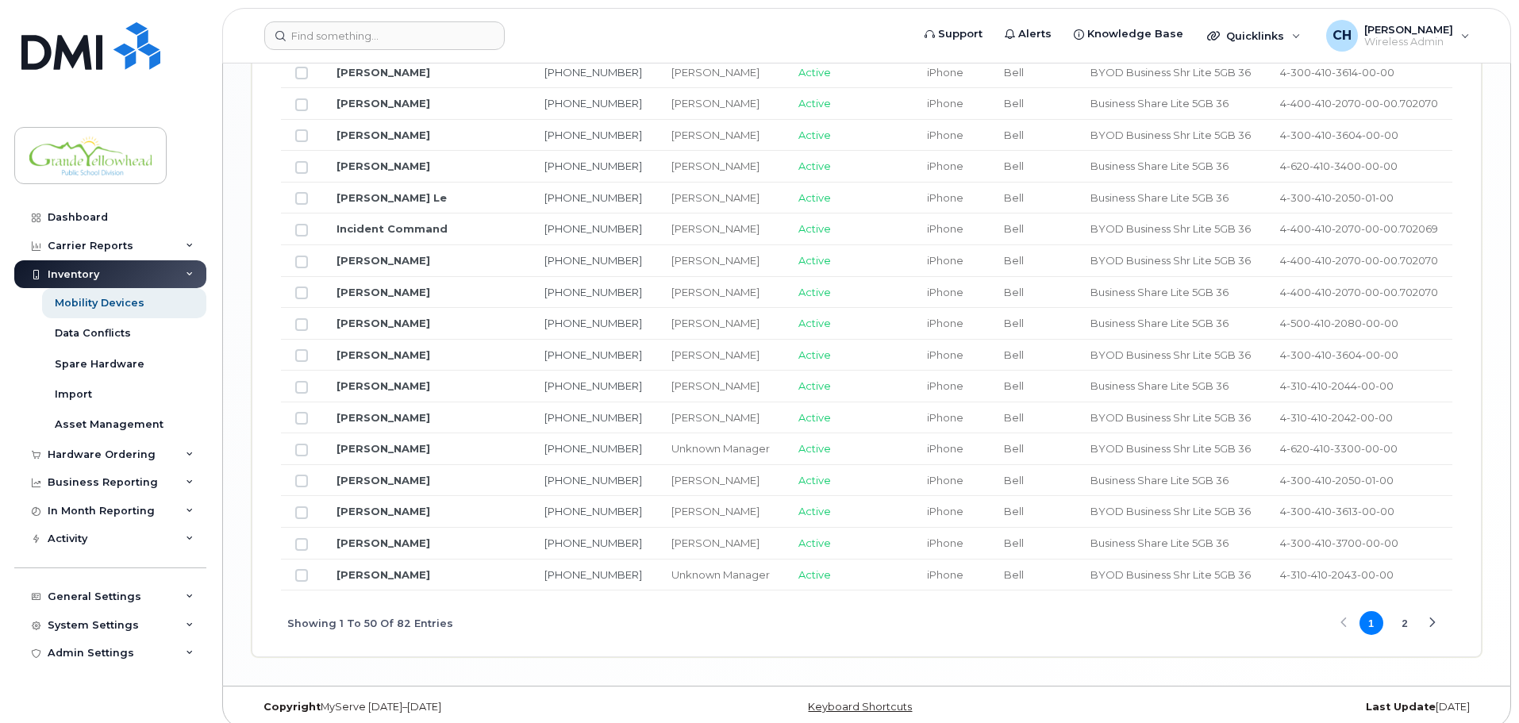
click at [1407, 620] on button "2" at bounding box center [1405, 623] width 24 height 24
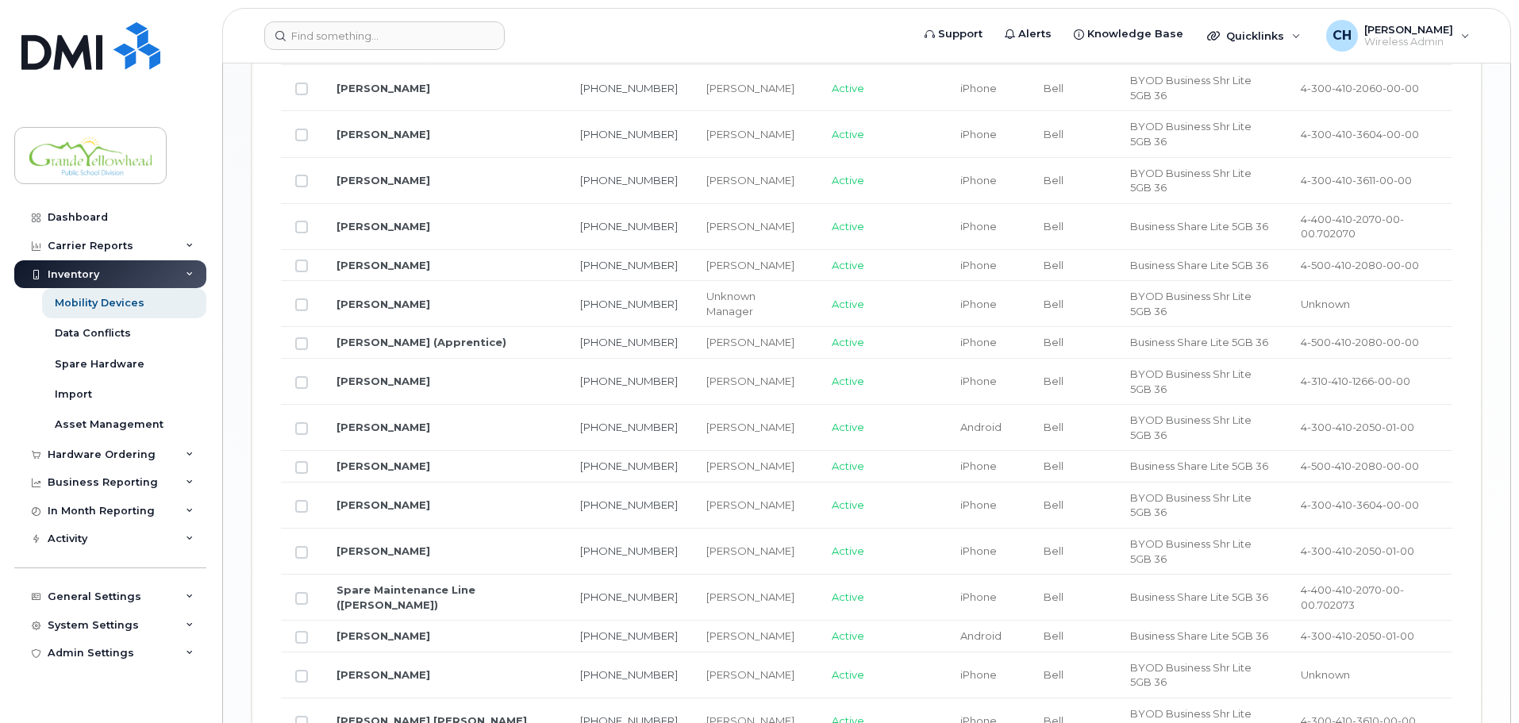
scroll to position [1344, 0]
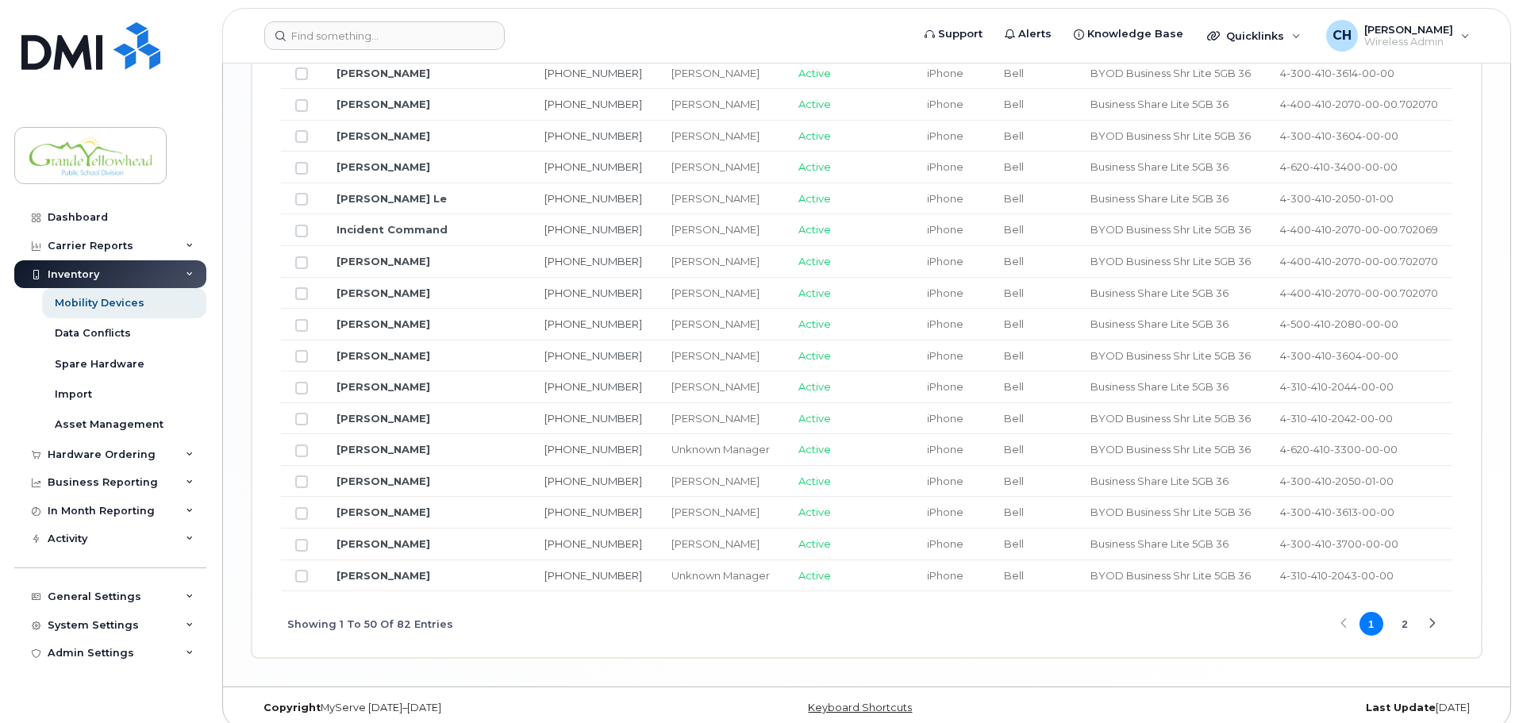
scroll to position [1910, 0]
click at [407, 568] on link "[PERSON_NAME]" at bounding box center [384, 574] width 94 height 13
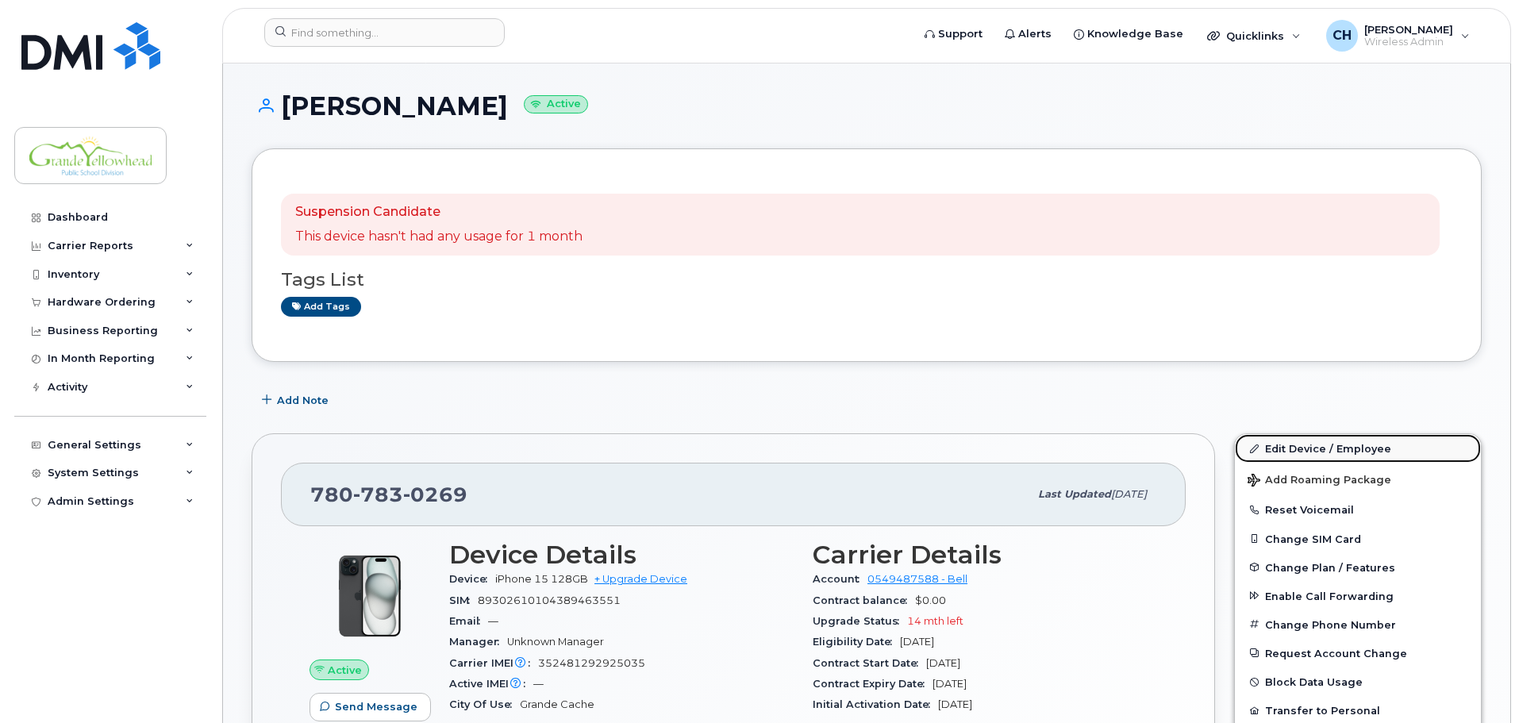
click at [1307, 445] on link "Edit Device / Employee" at bounding box center [1358, 448] width 246 height 29
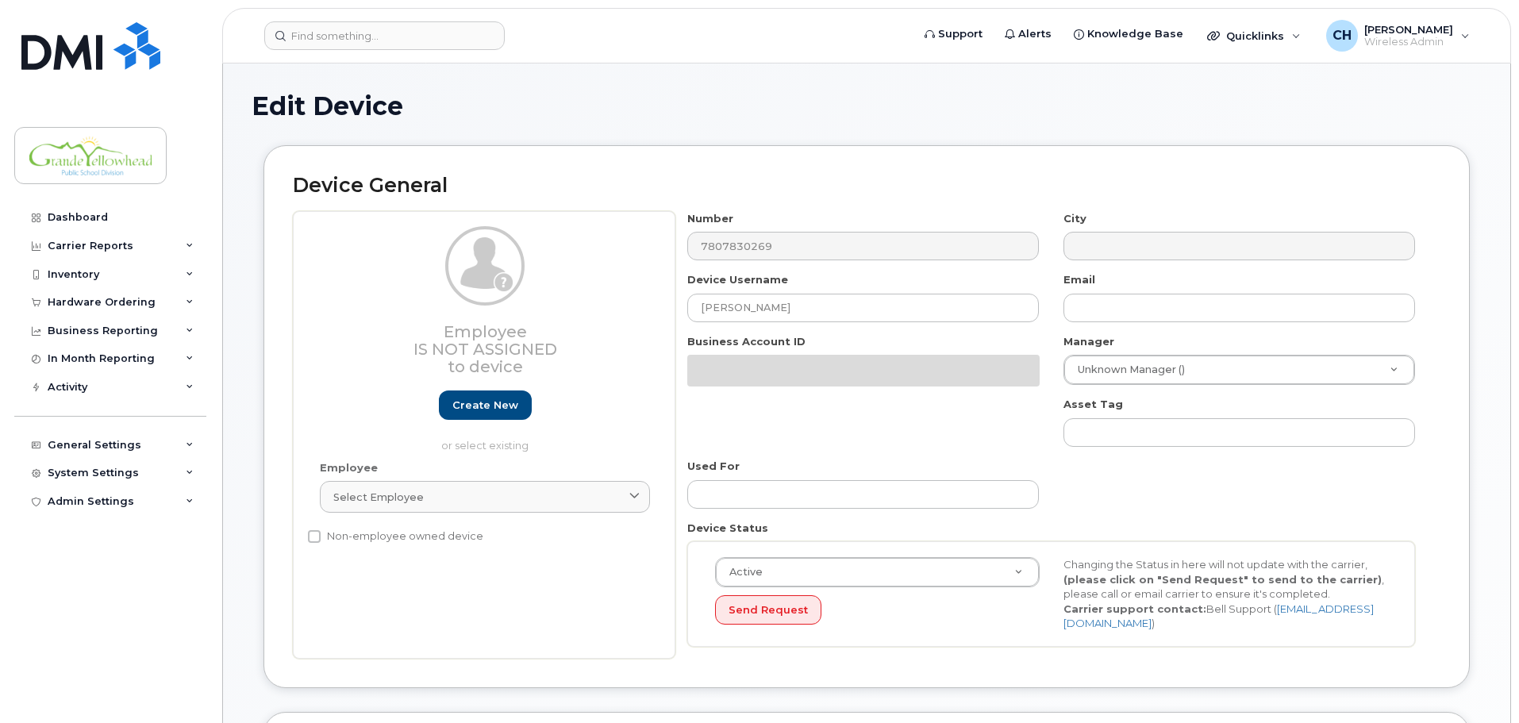
select select "23972567"
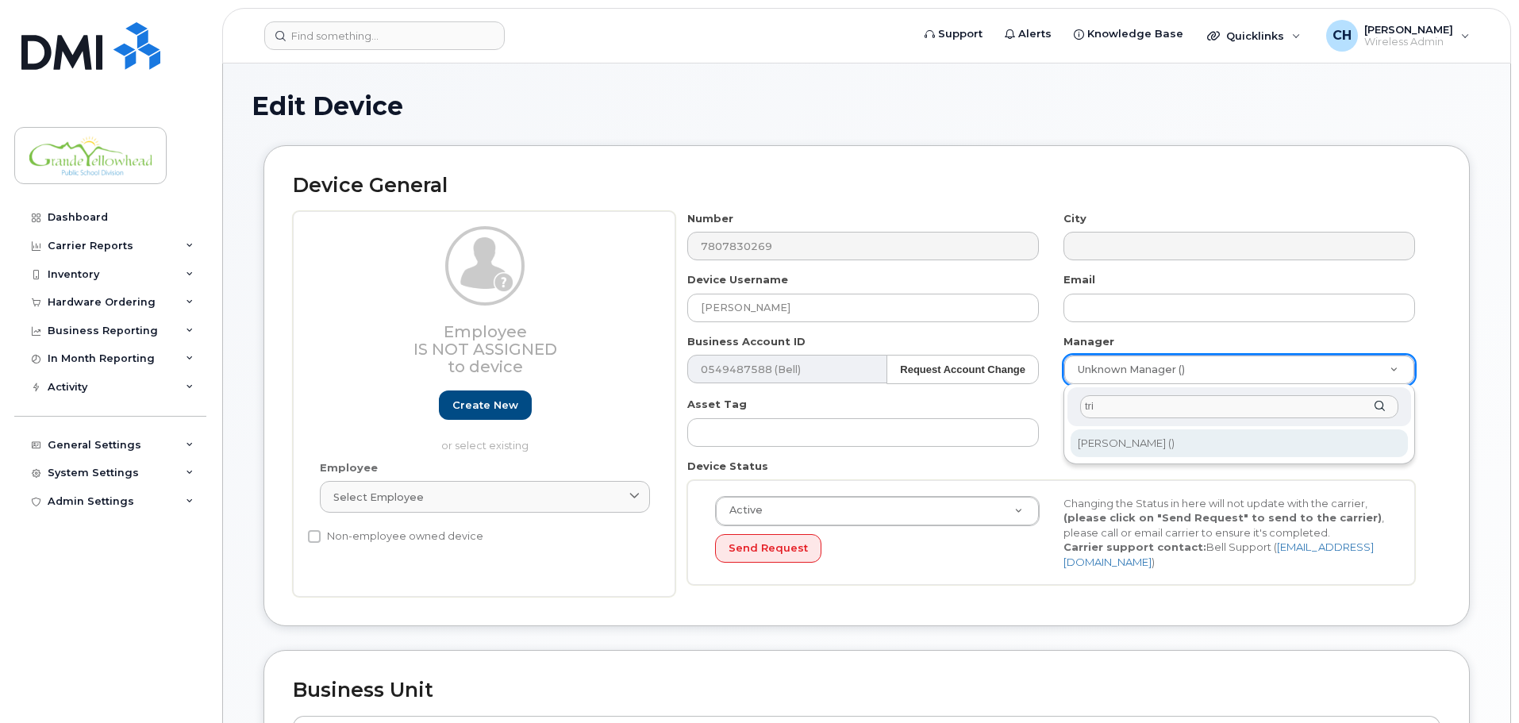
type input "tri"
type input "1984343"
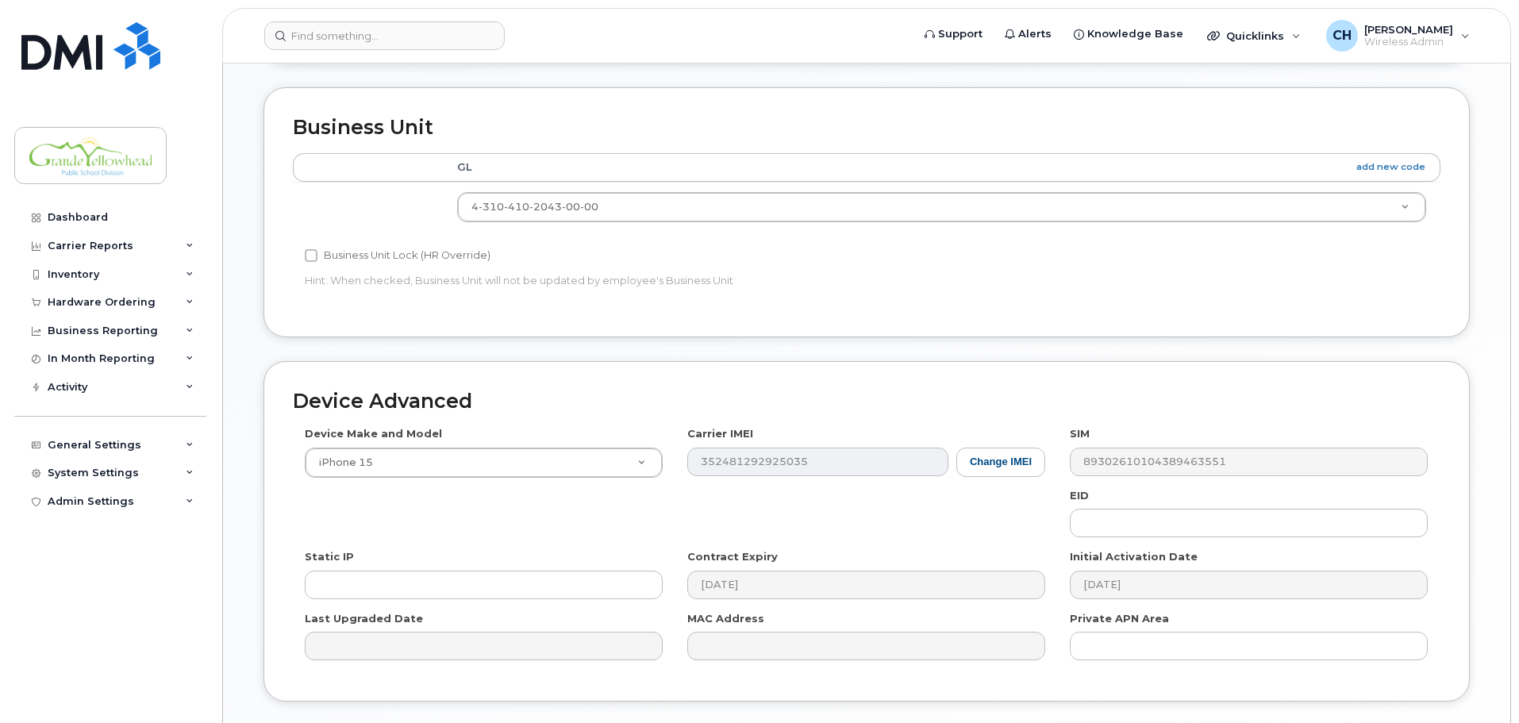
scroll to position [668, 0]
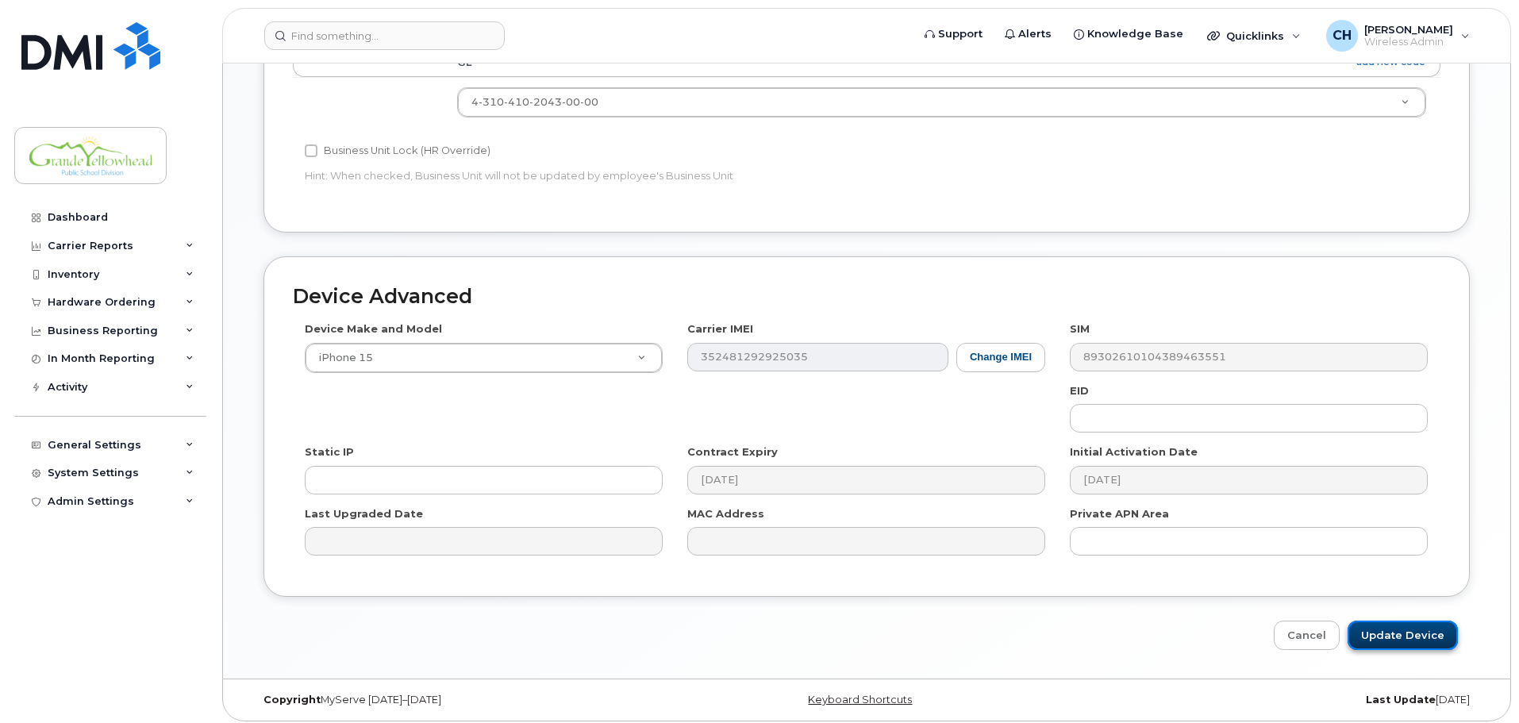
click at [1417, 630] on input "Update Device" at bounding box center [1403, 635] width 110 height 29
type input "Saving..."
